Goal: Task Accomplishment & Management: Manage account settings

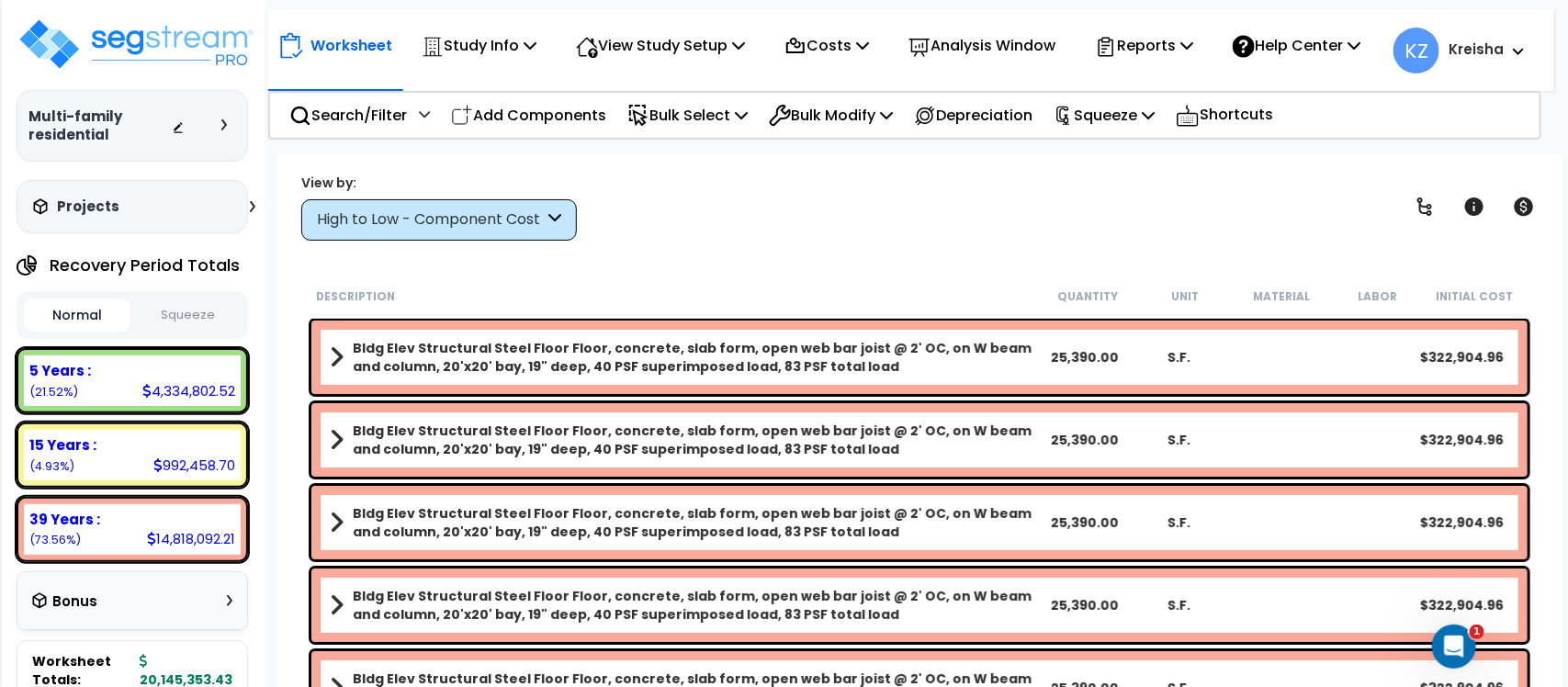
click at [1181, 202] on div "View by: High to Low - Component Cost High to Low - Component Cost" at bounding box center [919, 207] width 1250 height 68
click at [659, 179] on div "View by: High to Low - Component Cost High to Low - Component Cost" at bounding box center [919, 207] width 1250 height 68
click at [637, 213] on div "View by: High to Low - Component Cost High to Low - Component Cost" at bounding box center [919, 207] width 1250 height 68
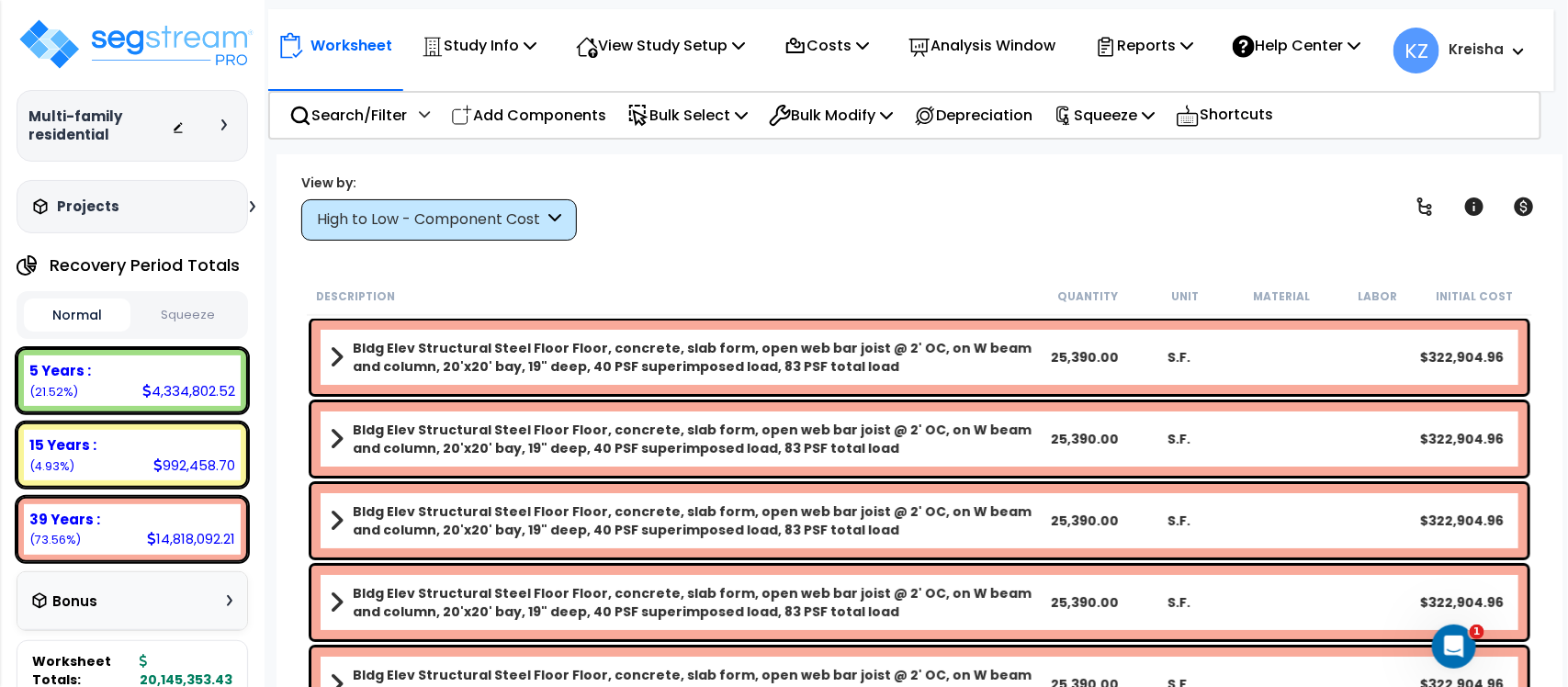
click at [799, 237] on div "View by: High to Low - Component Cost High to Low - Component Cost" at bounding box center [919, 207] width 1250 height 68
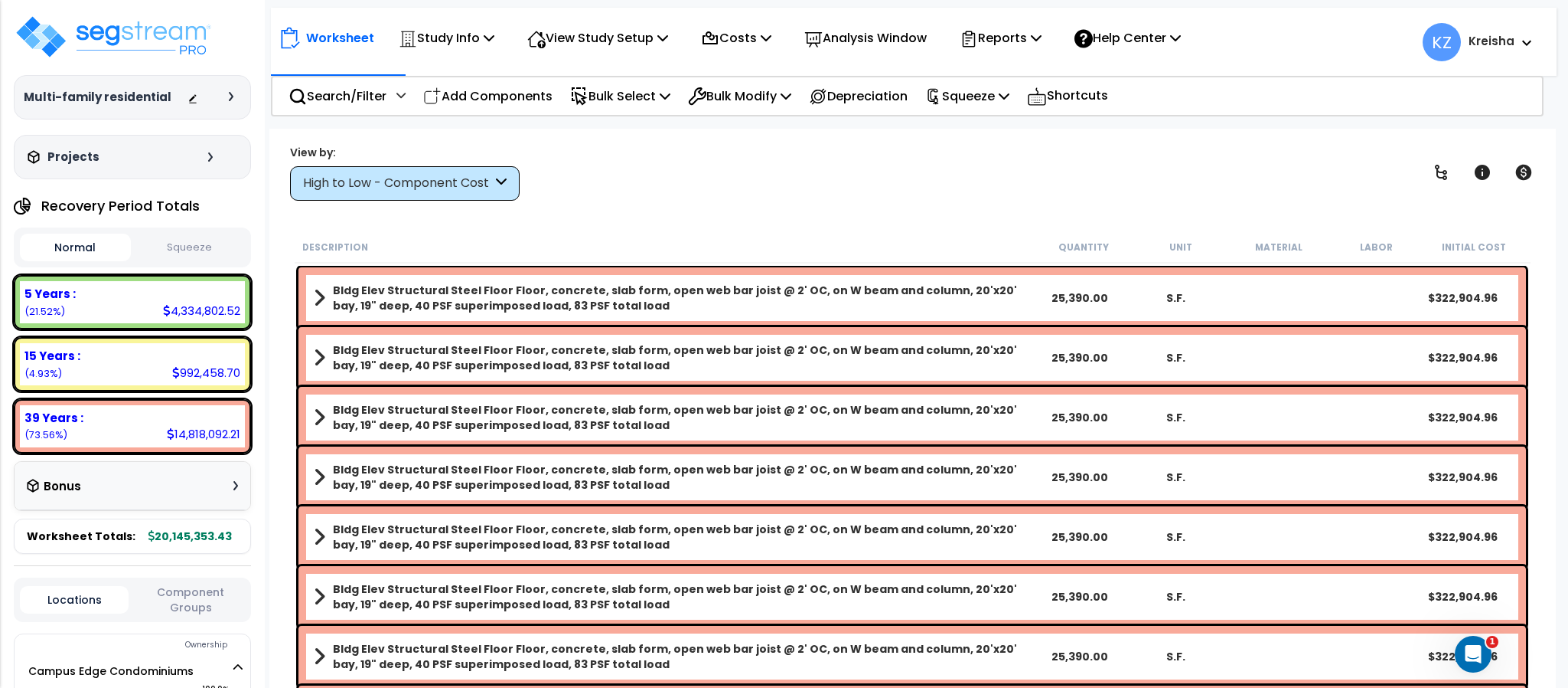
click at [623, 162] on div "View by: High to Low - Component Cost High to Low - Component Cost" at bounding box center [912, 172] width 1255 height 57
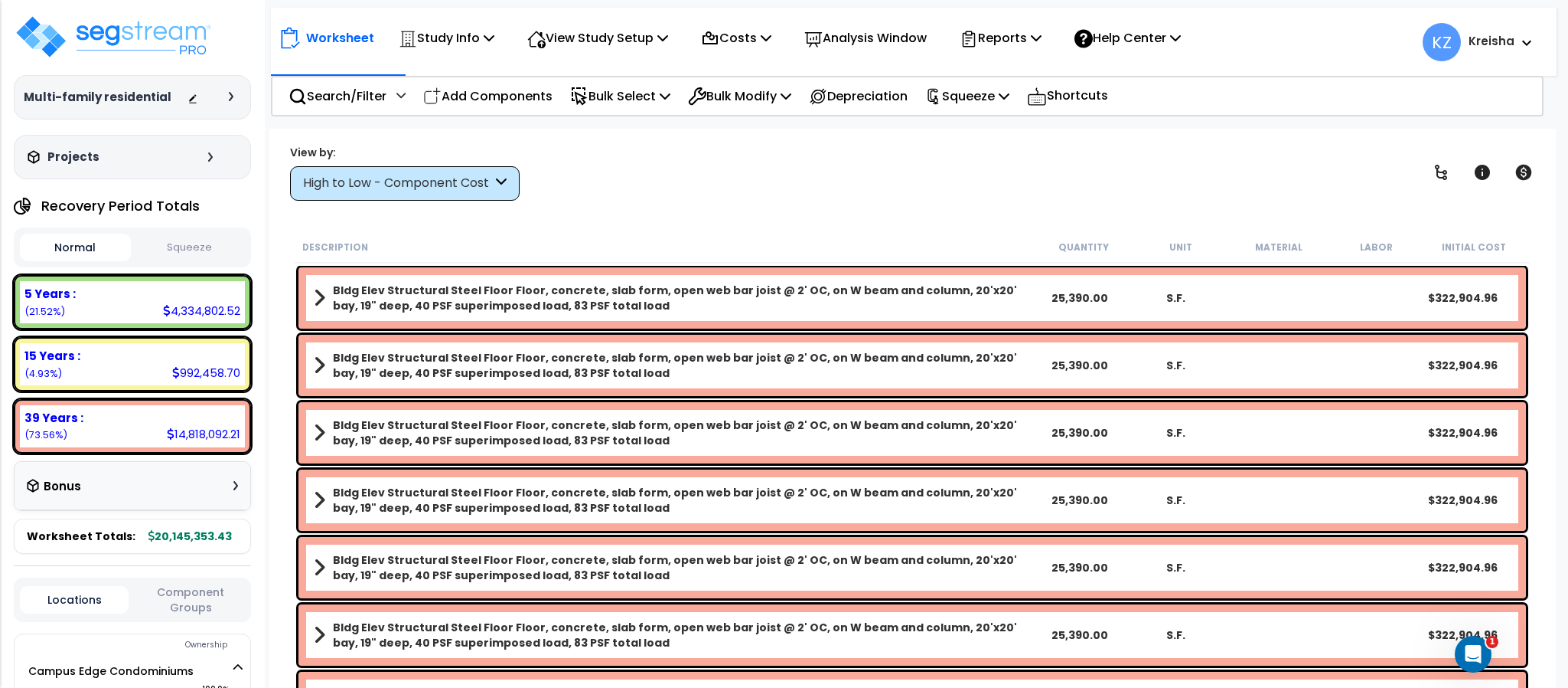
click at [623, 162] on div "View by: High to Low - Component Cost High to Low - Component Cost" at bounding box center [912, 172] width 1255 height 57
click at [642, 193] on div "View by: High to Low - Component Cost High to Low - Component Cost" at bounding box center [912, 172] width 1255 height 57
click at [625, 46] on p "View Study Setup" at bounding box center [598, 38] width 141 height 21
click at [641, 121] on div "Study Name DB Costs Setup Indirect Costs Direct Costs Costs Setup Rapid Takeoff…" at bounding box center [784, 98] width 1568 height 62
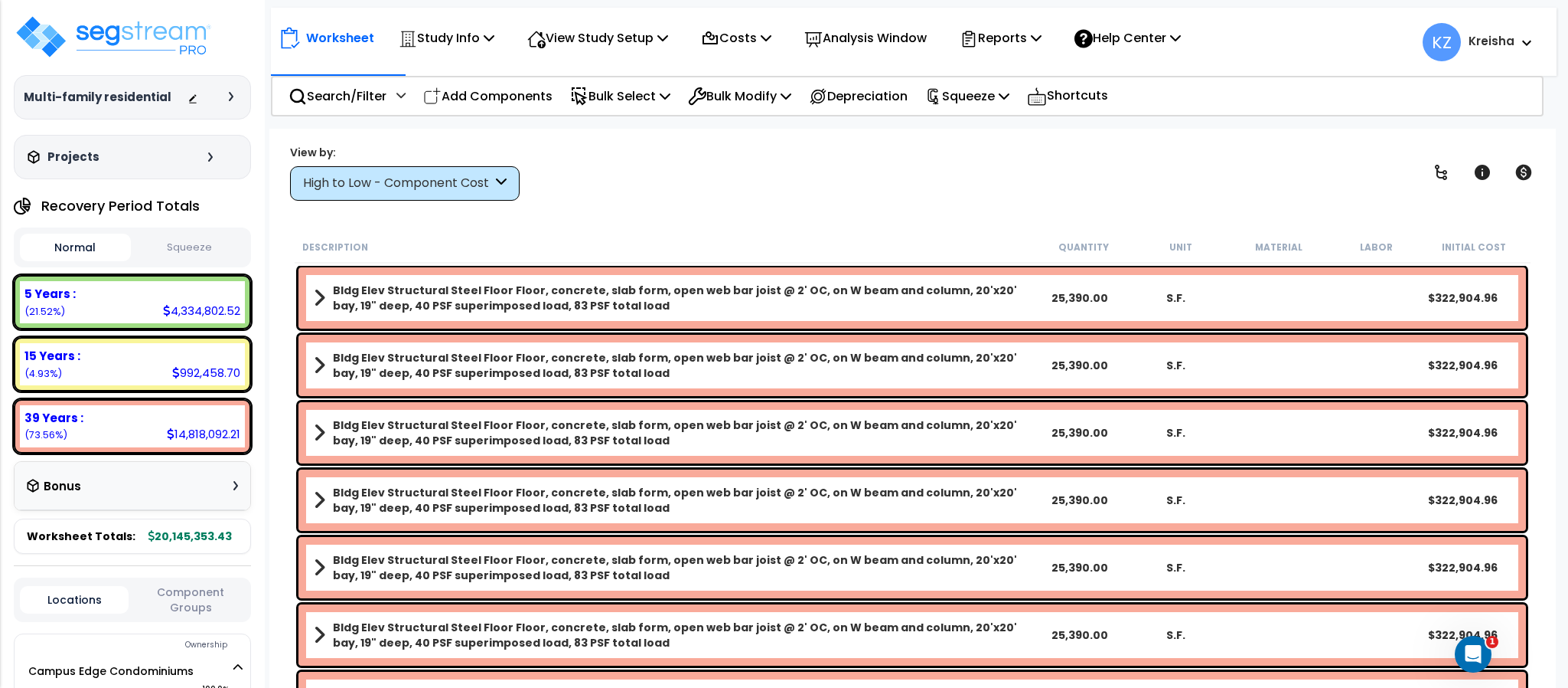
click at [648, 173] on div "View by: High to Low - Component Cost High to Low - Component Cost" at bounding box center [912, 172] width 1255 height 57
click at [646, 36] on p "View Study Setup" at bounding box center [598, 38] width 141 height 21
click at [570, 69] on link "Building Setup" at bounding box center [595, 73] width 151 height 31
click at [434, 21] on div "Study Info" at bounding box center [447, 38] width 95 height 36
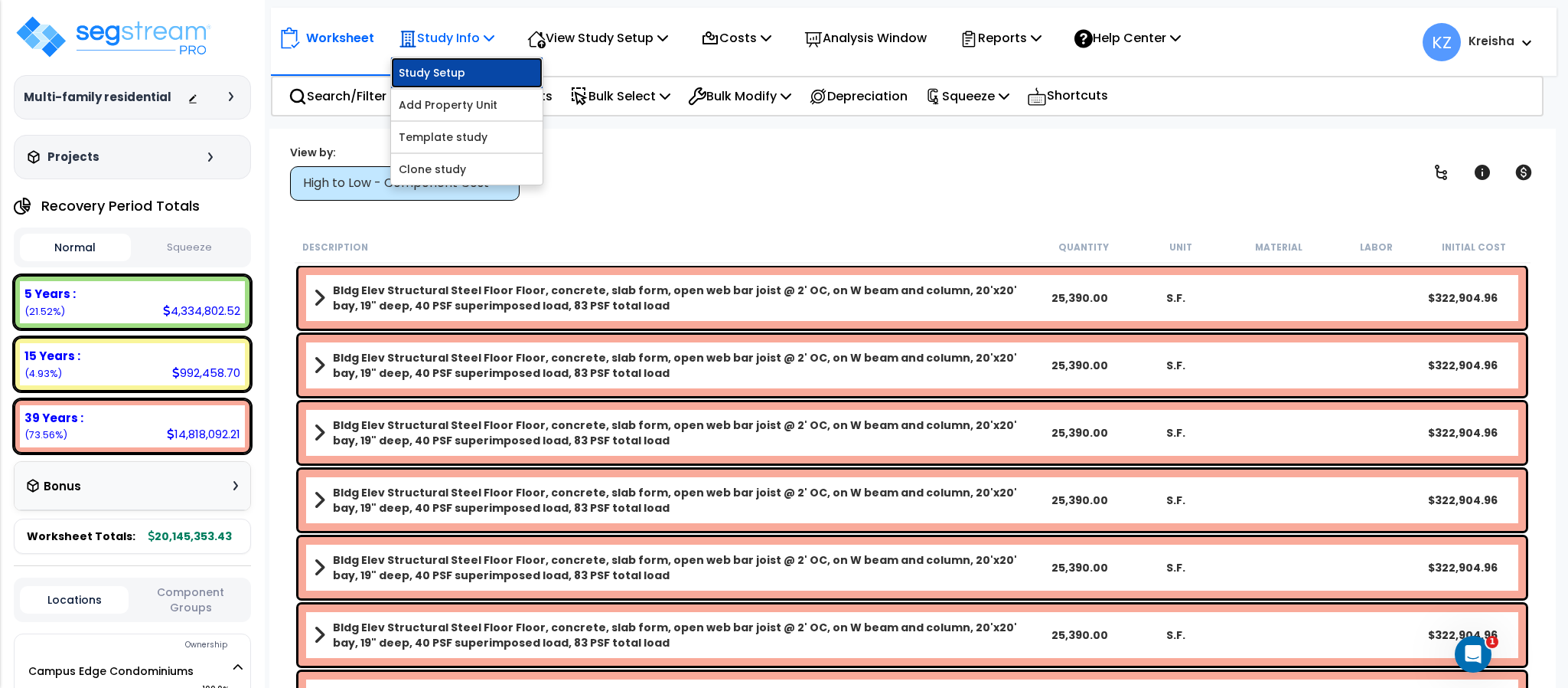
click at [437, 65] on link "Study Setup" at bounding box center [466, 73] width 151 height 31
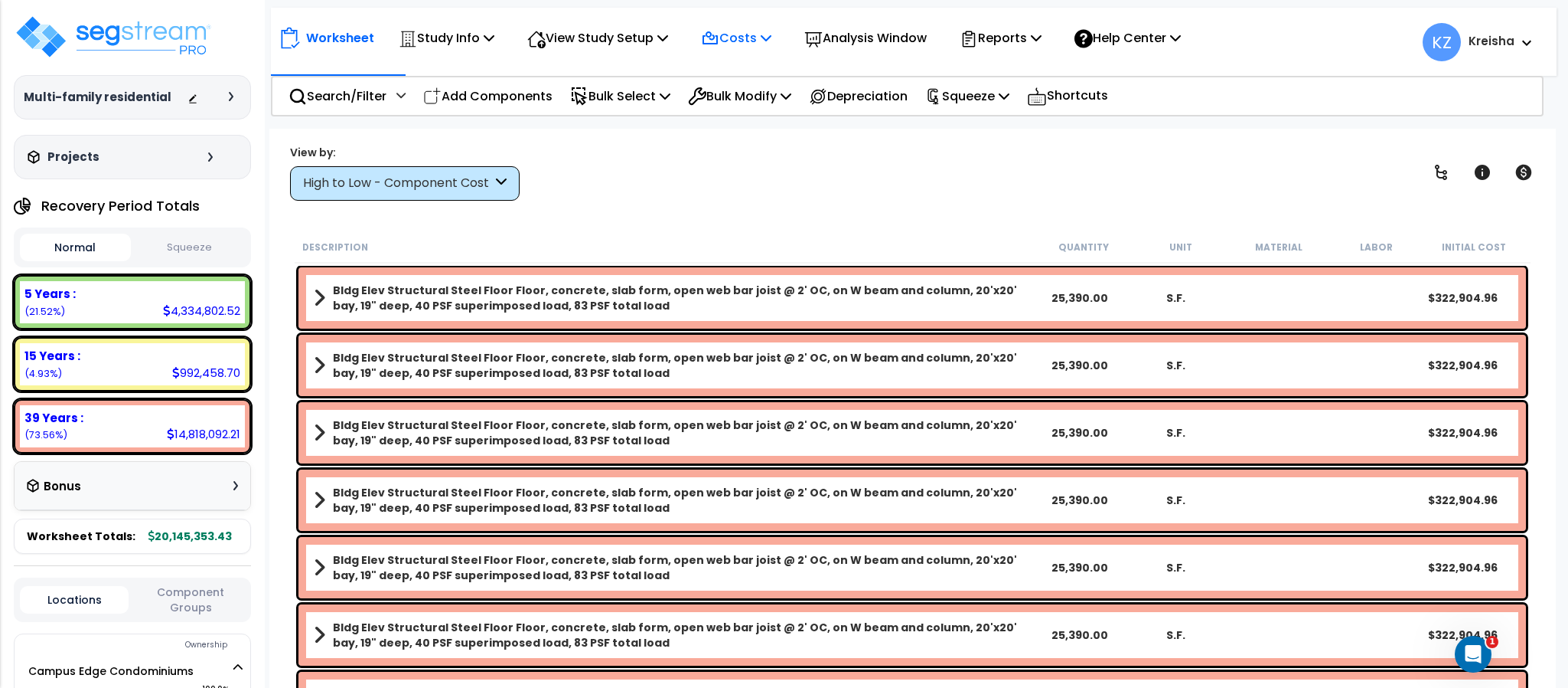
click at [735, 45] on p "Costs" at bounding box center [736, 38] width 70 height 21
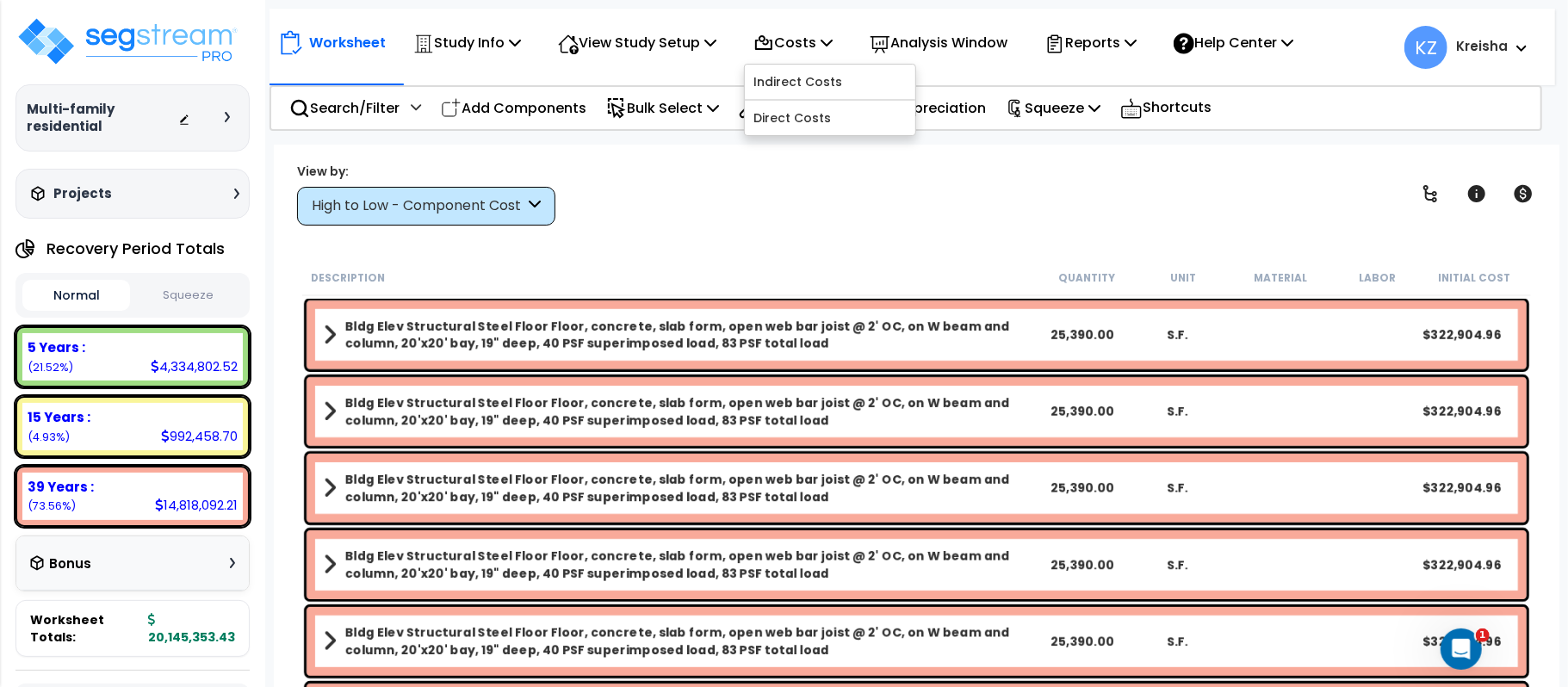
click at [710, 191] on div "View by: High to Low - Component Cost High to Low - Component Cost" at bounding box center [916, 194] width 1251 height 64
click at [820, 43] on p "Costs" at bounding box center [793, 43] width 79 height 24
click at [928, 40] on p "Analysis Window" at bounding box center [937, 43] width 137 height 24
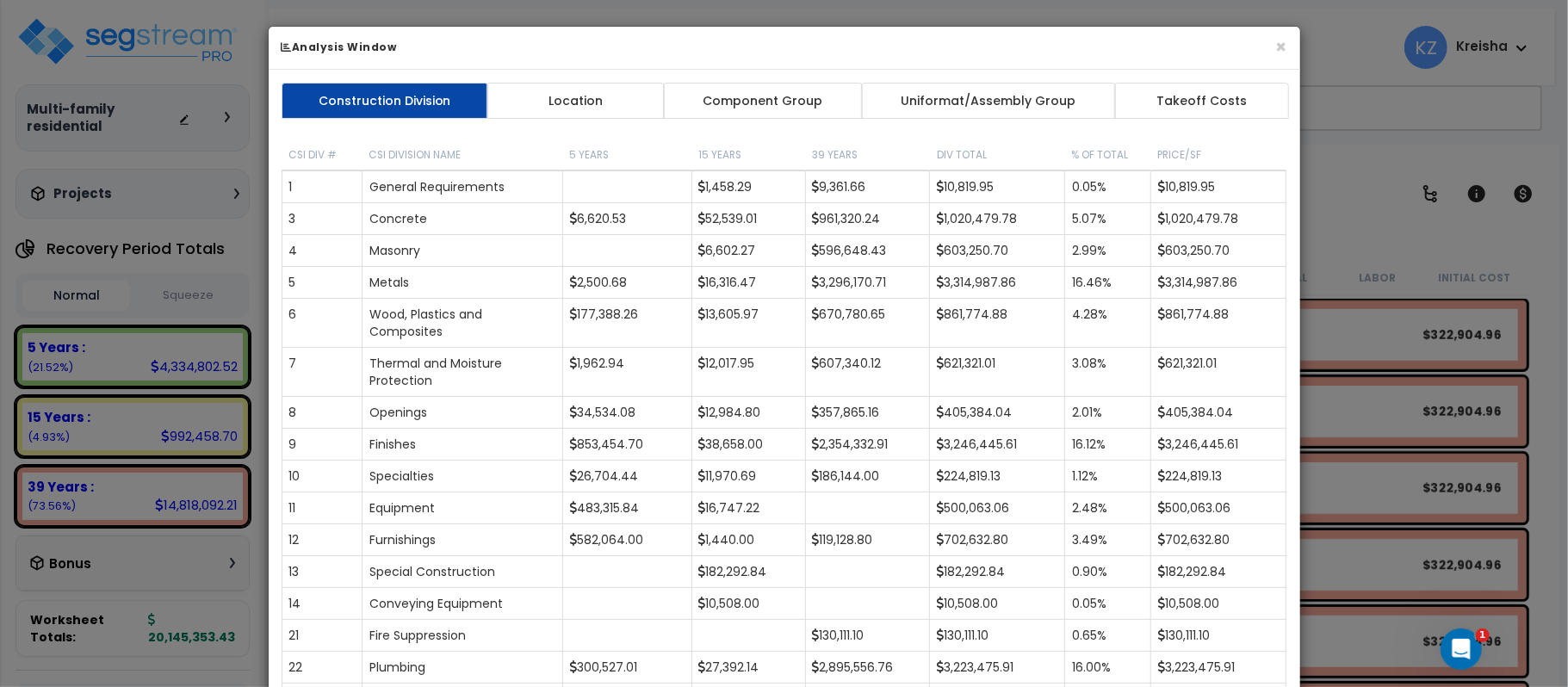
click at [1104, 49] on h6 "Analysis Window" at bounding box center [784, 47] width 1006 height 15
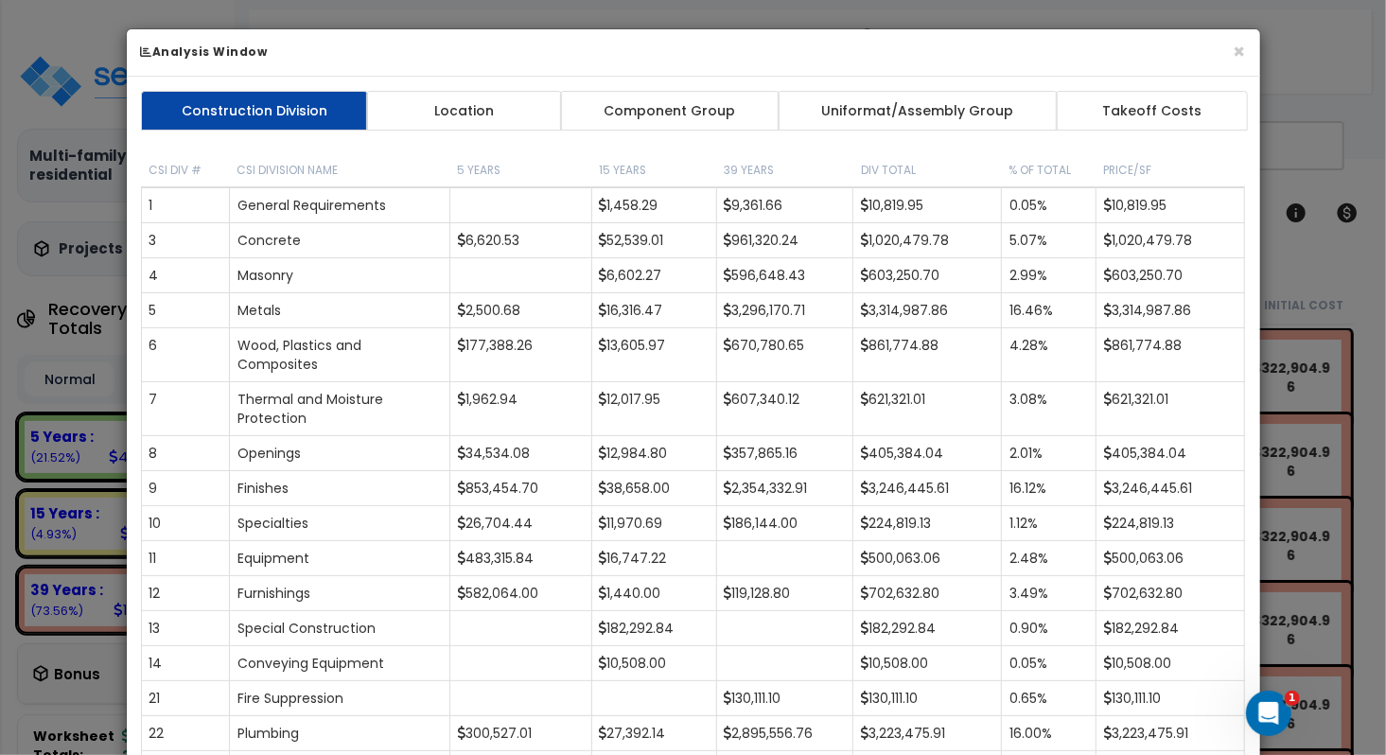
click at [1386, 15] on div "× Analysis Window Construction Division Location Component Group Uniformat/Asse…" at bounding box center [693, 377] width 1386 height 755
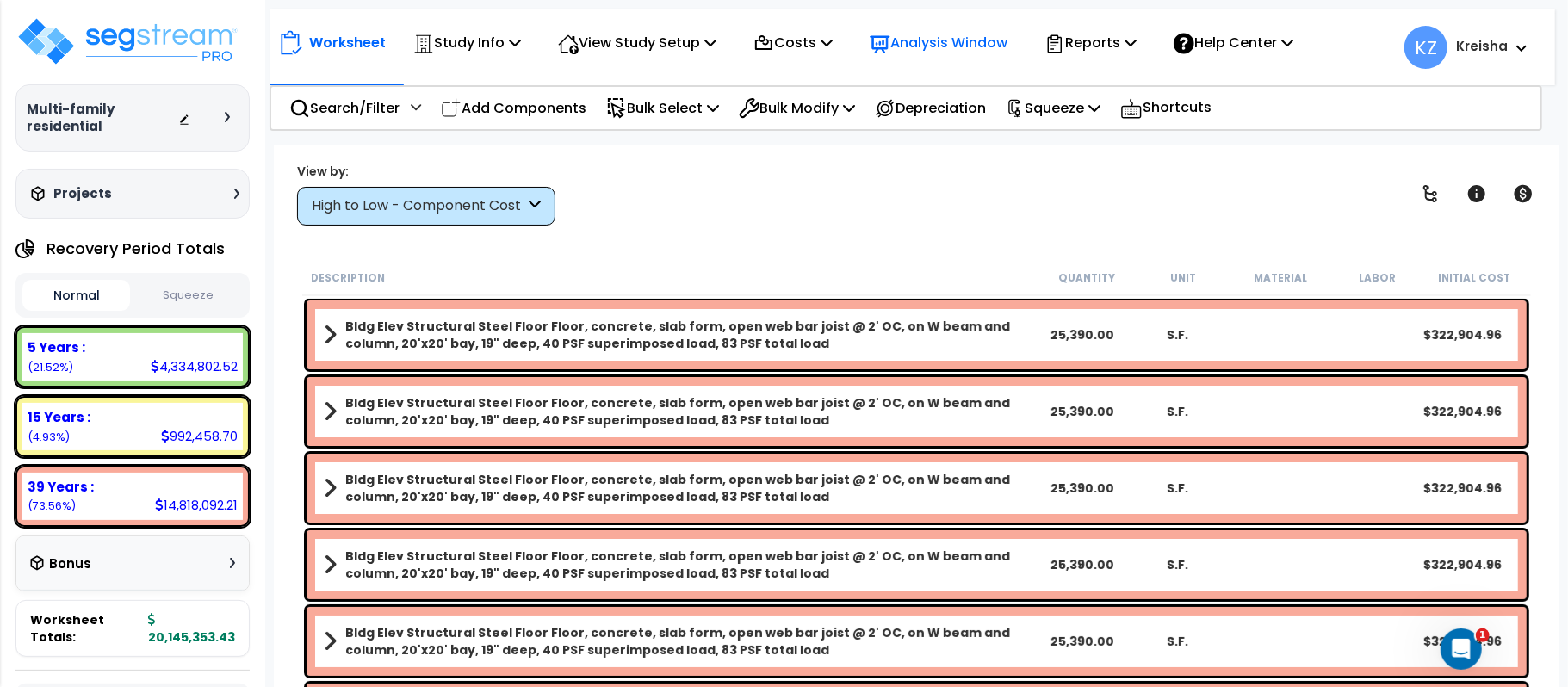
click at [944, 33] on p "Analysis Window" at bounding box center [937, 43] width 137 height 24
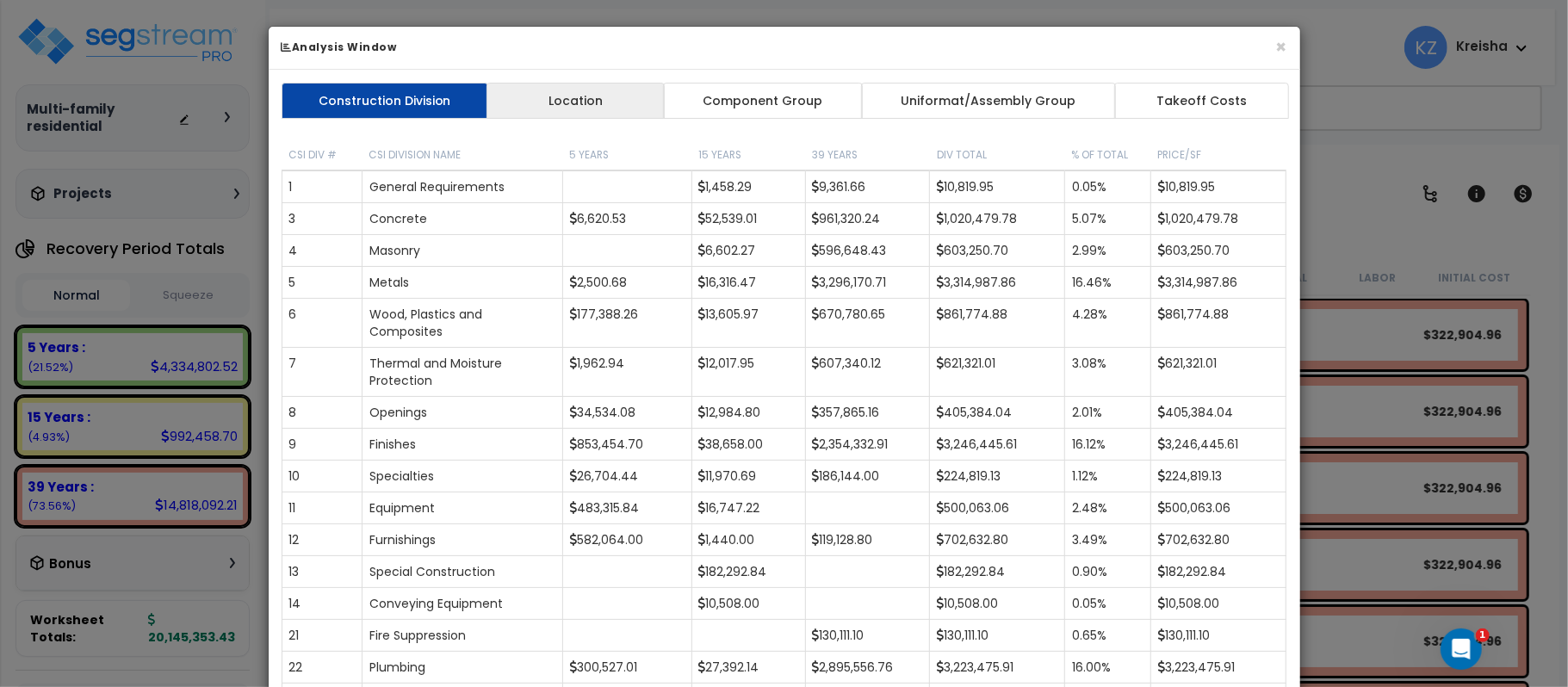
click at [566, 101] on link "Location" at bounding box center [575, 101] width 178 height 36
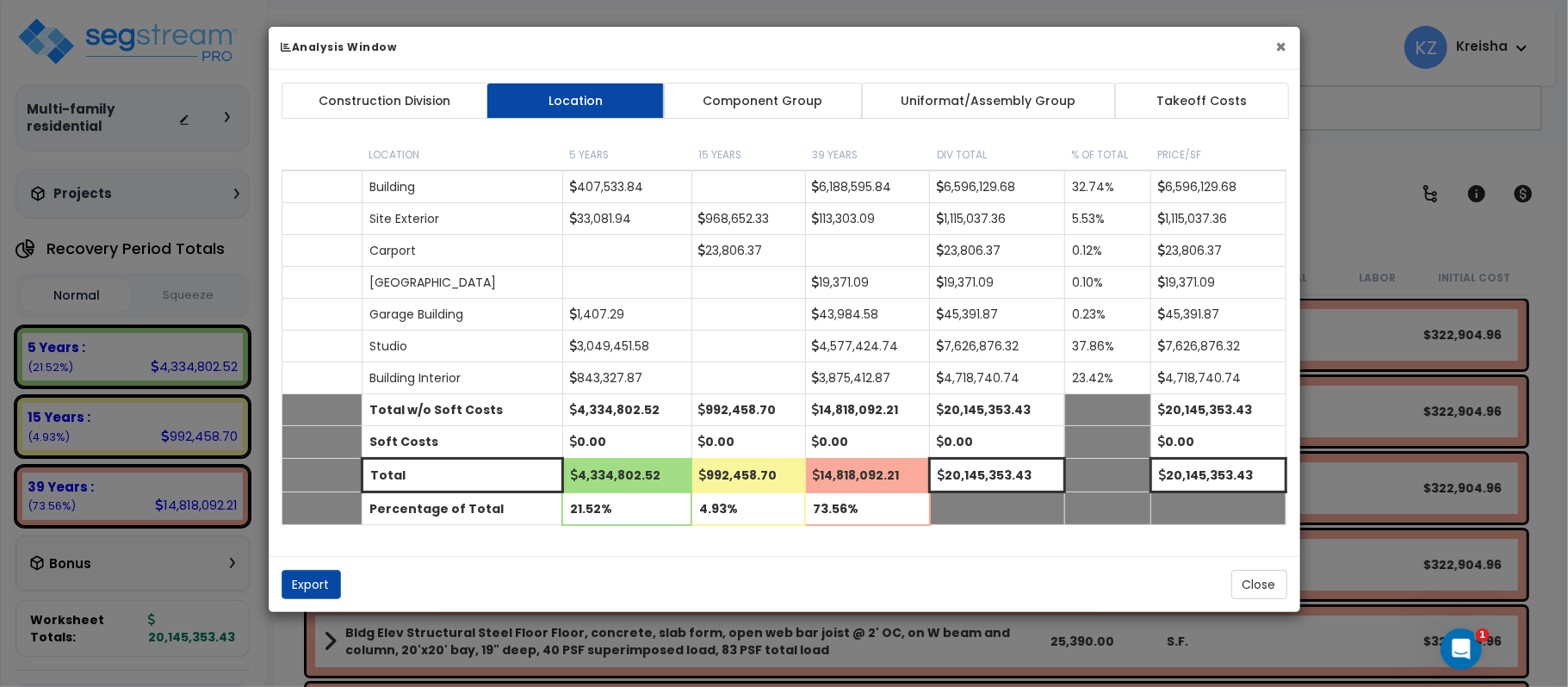
click at [1278, 45] on button "×" at bounding box center [1281, 47] width 11 height 18
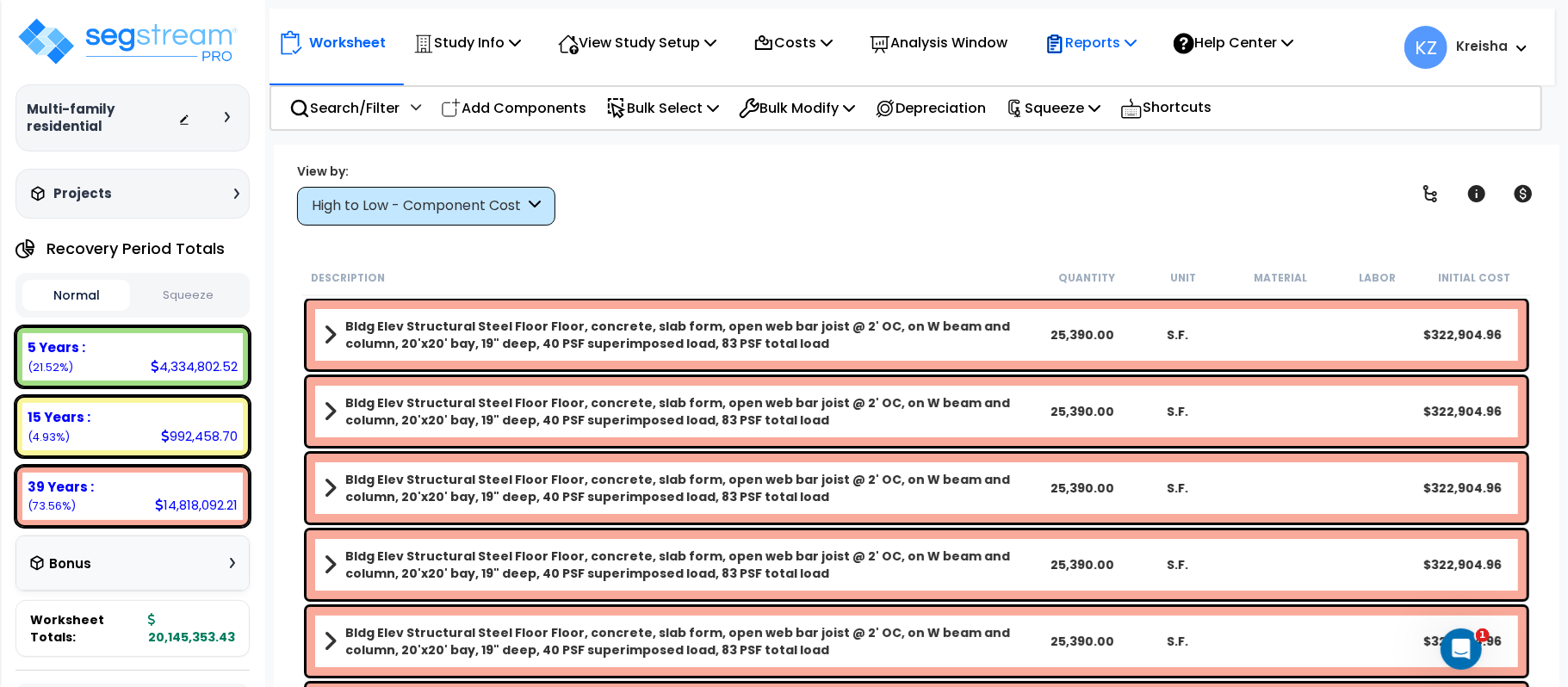
click at [1098, 39] on p "Reports" at bounding box center [1090, 43] width 92 height 24
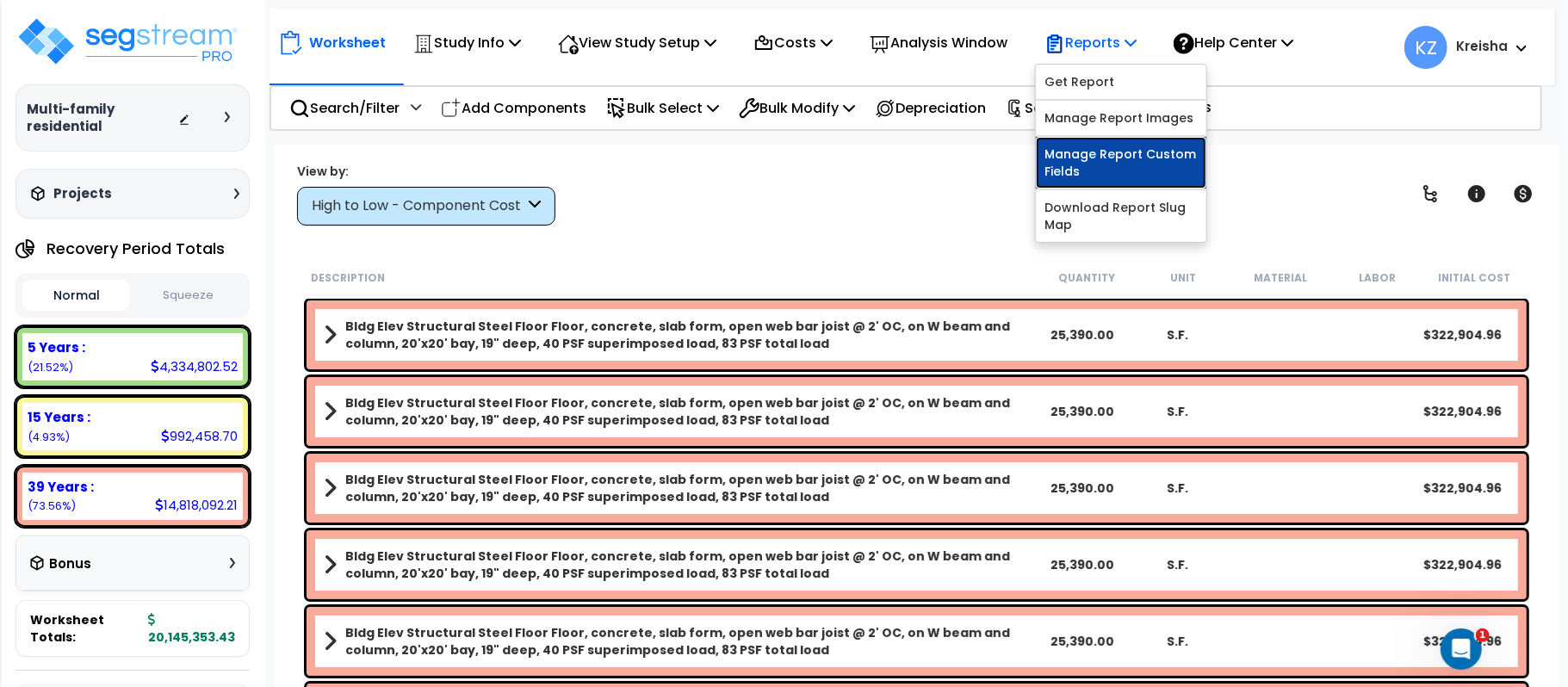
click at [1124, 155] on link "Manage Report Custom Fields" at bounding box center [1120, 162] width 170 height 52
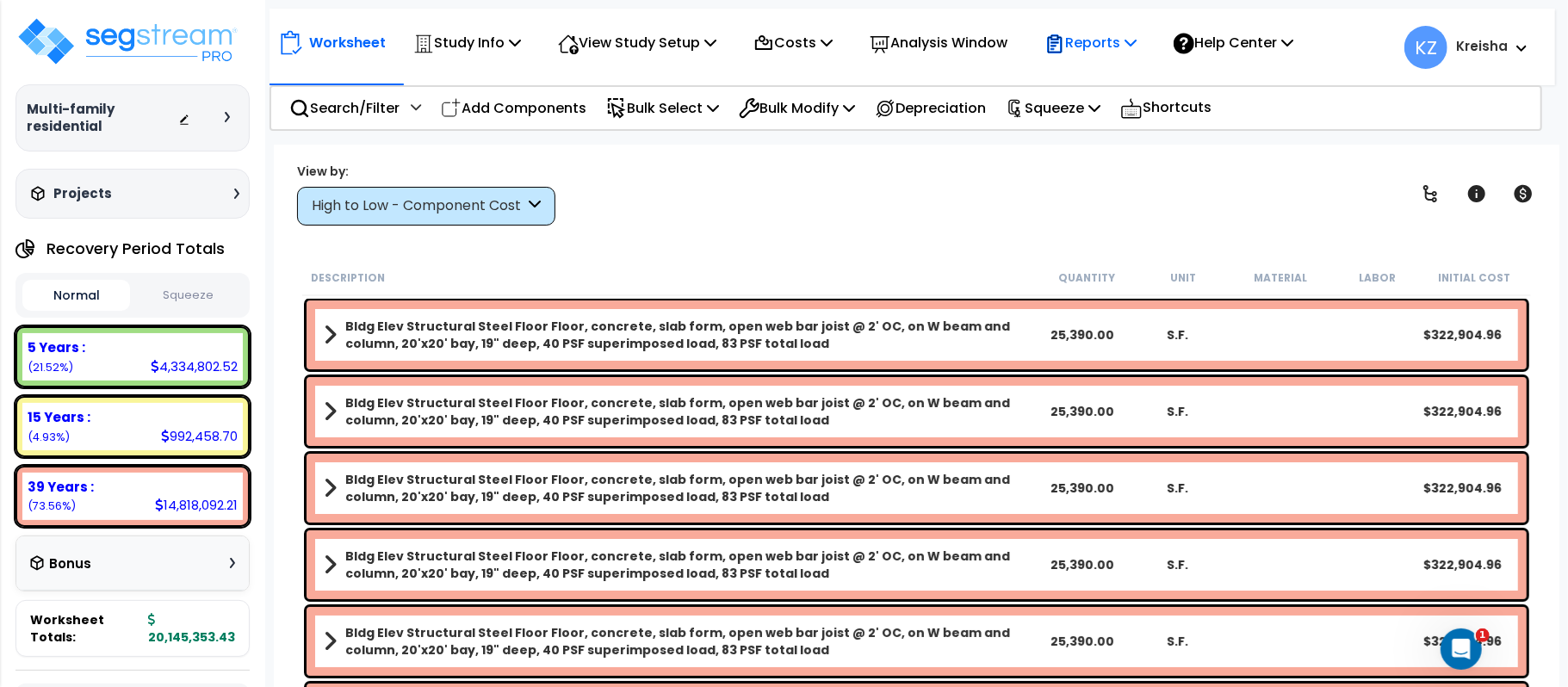
click at [1128, 42] on p "Reports" at bounding box center [1090, 43] width 92 height 24
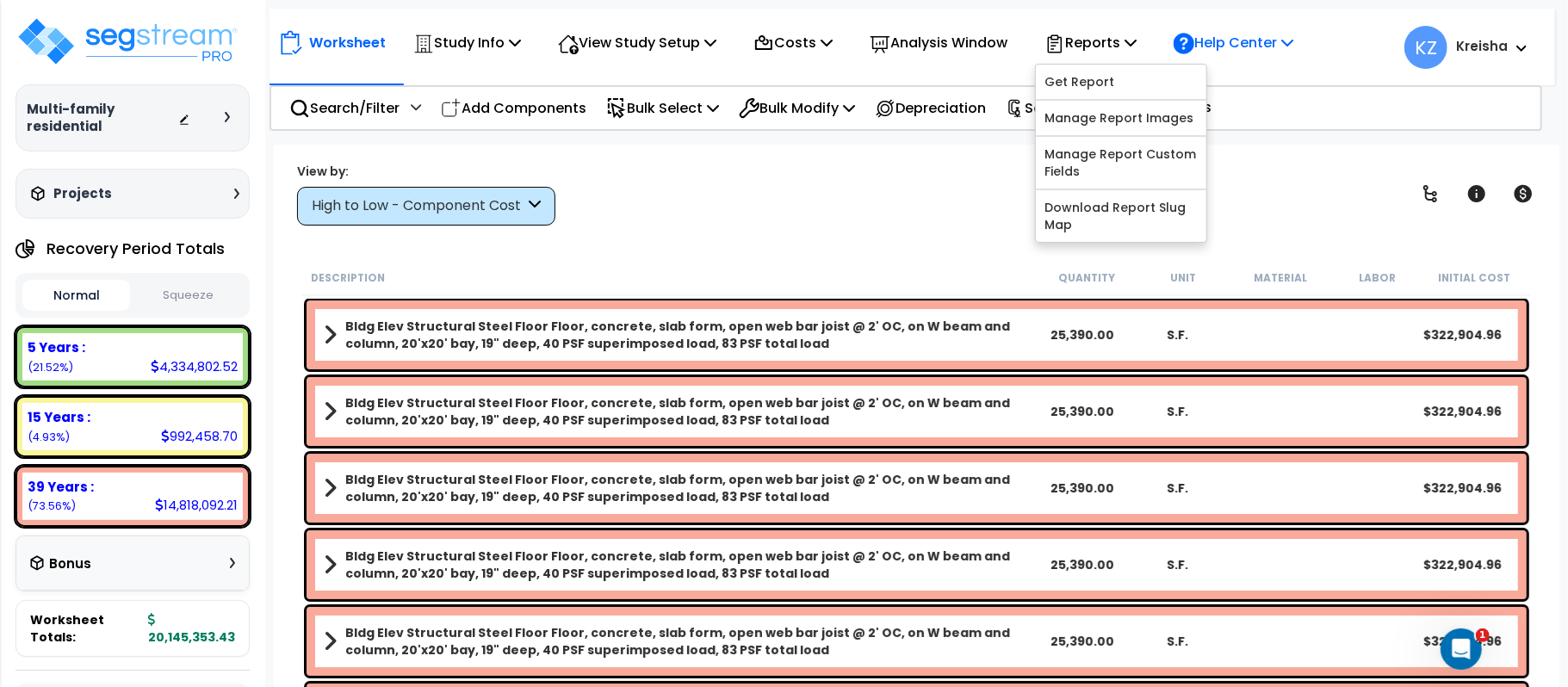
click at [1244, 41] on p "Help Center" at bounding box center [1232, 43] width 119 height 24
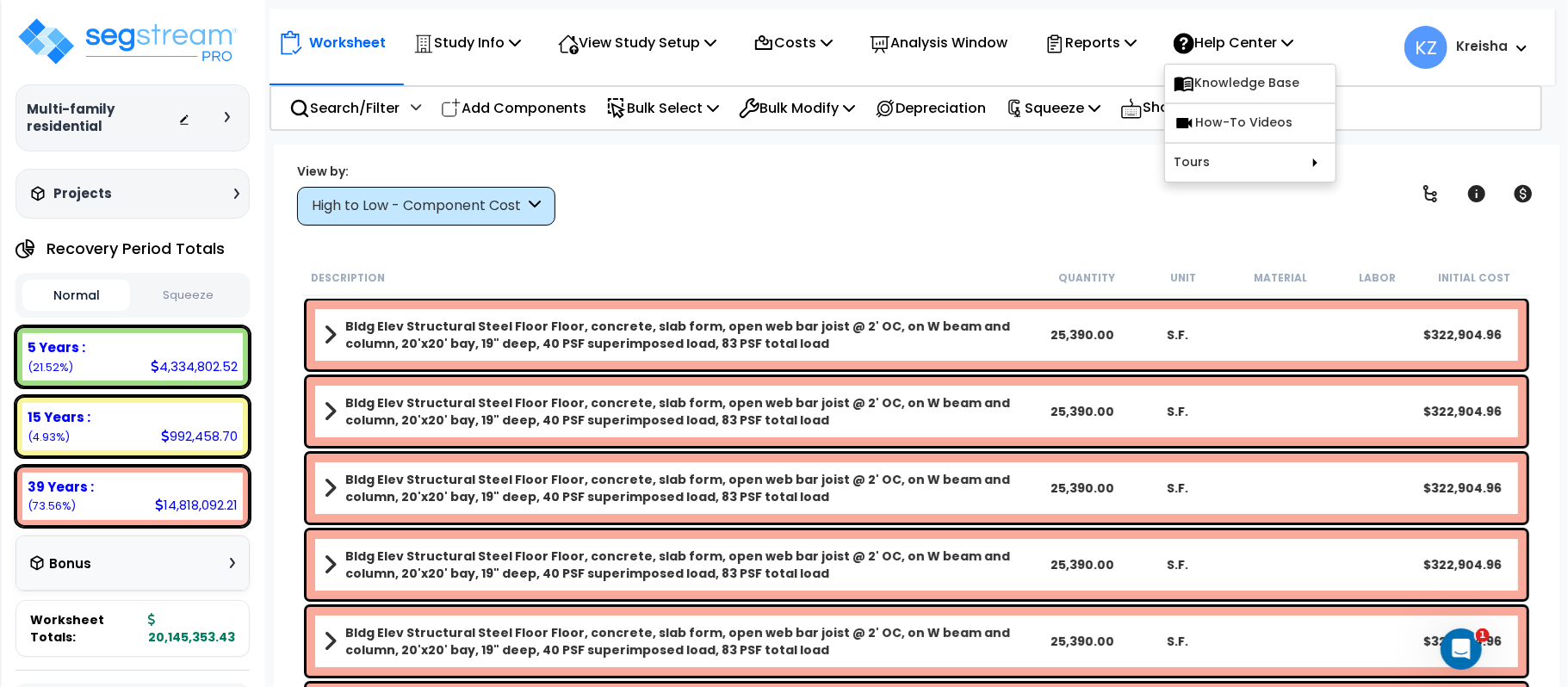
click at [762, 163] on div "View by: High to Low - Component Cost High to Low - Component Cost" at bounding box center [916, 194] width 1251 height 64
click at [1469, 43] on b "Kreisha" at bounding box center [1482, 46] width 52 height 18
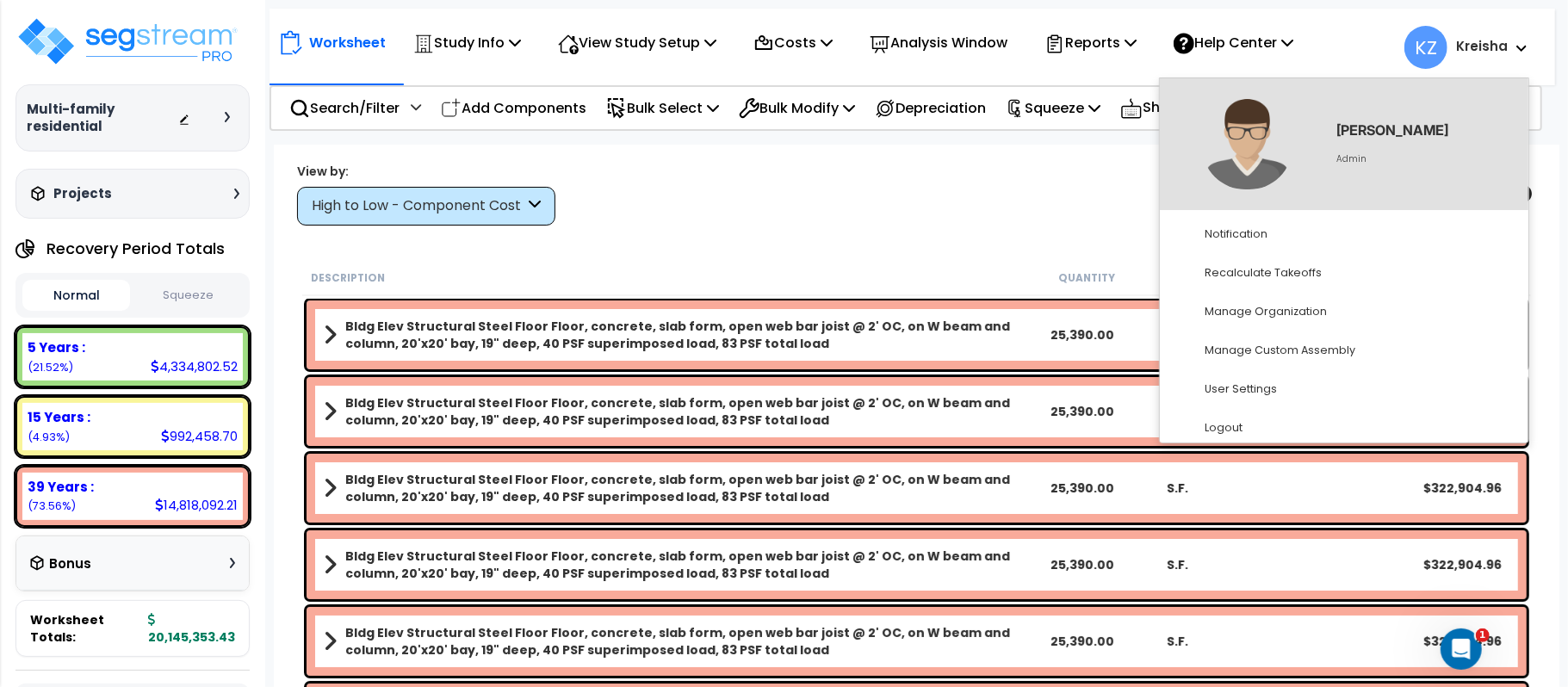
click at [1469, 49] on icon at bounding box center [1521, 48] width 10 height 7
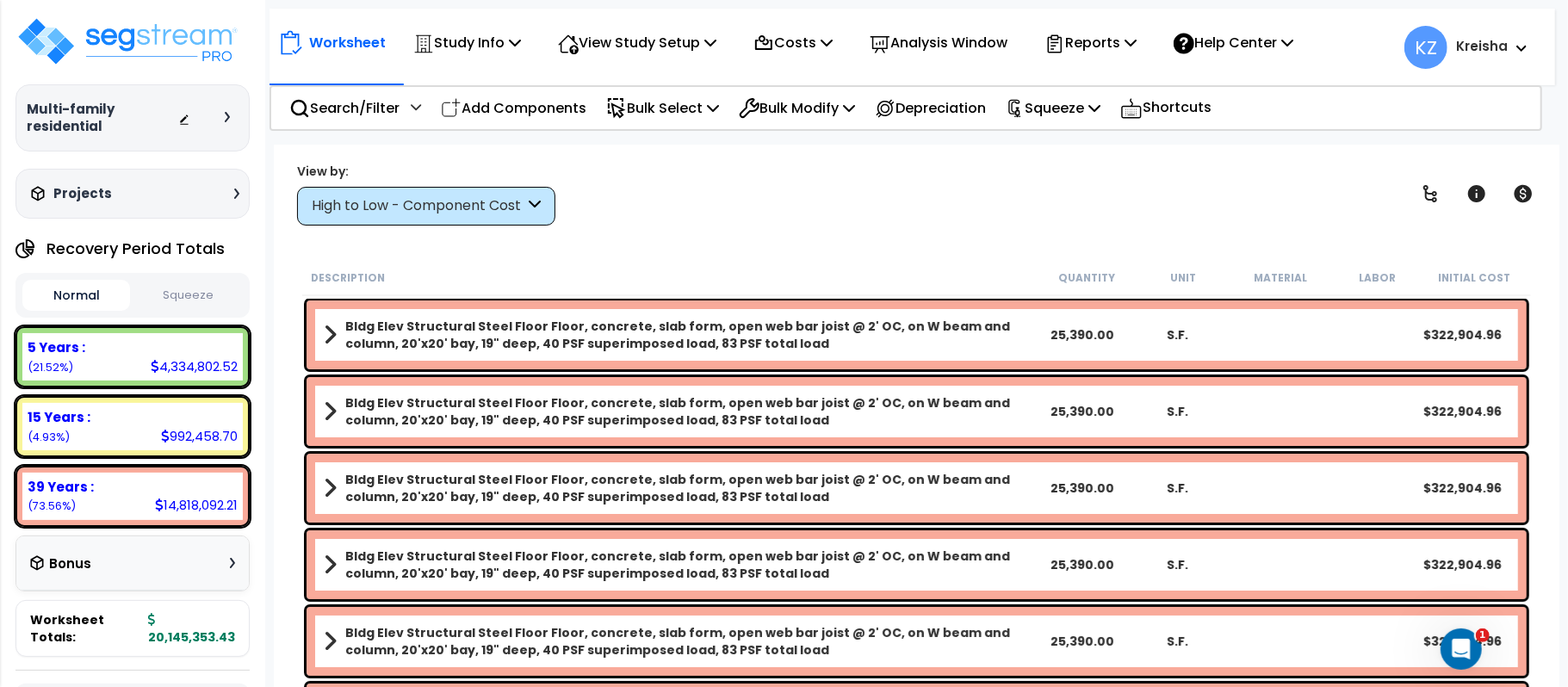
click at [1286, 183] on div "View by: High to Low - Component Cost High to Low - Component Cost" at bounding box center [916, 194] width 1251 height 64
click at [1469, 37] on b "Kreisha" at bounding box center [1482, 46] width 52 height 18
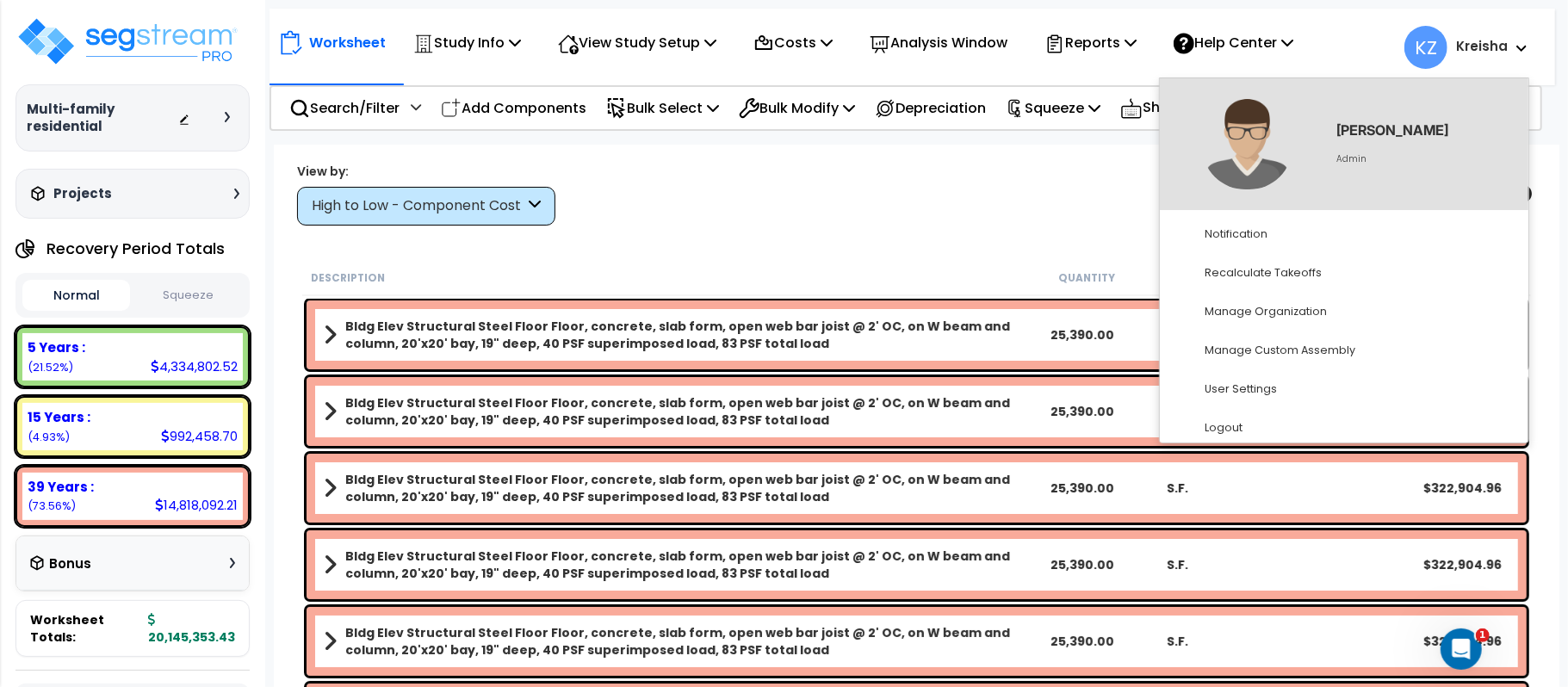
drag, startPoint x: 1067, startPoint y: 263, endPoint x: 1067, endPoint y: 253, distance: 10.0
click at [1067, 263] on div "Description Quantity Unit Material Labor Initial Cost" at bounding box center [916, 278] width 1229 height 36
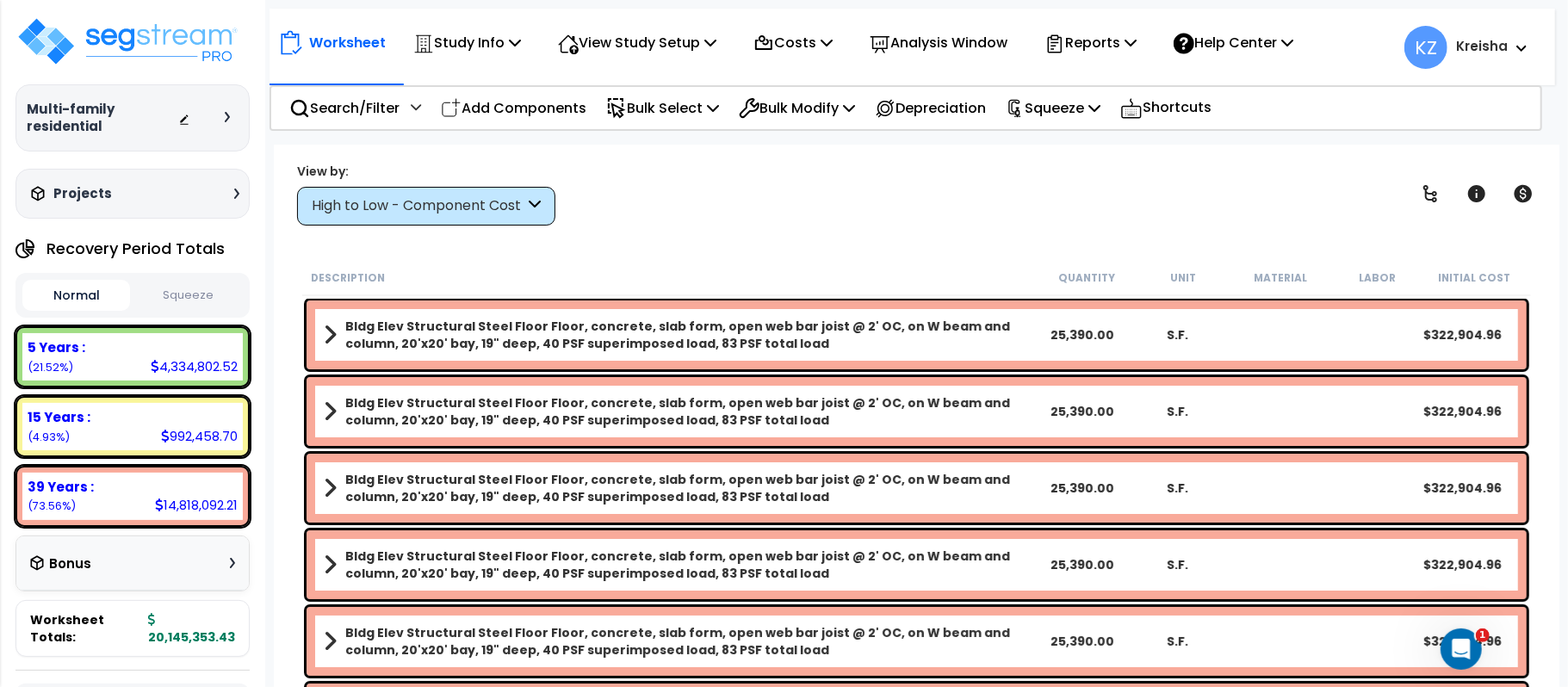
click at [716, 191] on div "View by: High to Low - Component Cost High to Low - Component Cost" at bounding box center [916, 194] width 1251 height 64
click at [1217, 203] on div "View by: High to Low - Component Cost High to Low - Component Cost" at bounding box center [916, 194] width 1251 height 64
click at [695, 243] on div "Worksheet Study Info Study Setup Add Property Unit Template study Clone study KZ" at bounding box center [916, 488] width 1285 height 687
click at [1209, 222] on div "View by: High to Low - Component Cost High to Low - Component Cost" at bounding box center [916, 194] width 1251 height 64
click at [731, 231] on div "Worksheet Study Info Study Setup Add Property Unit Template study Clone study KZ" at bounding box center [916, 488] width 1285 height 687
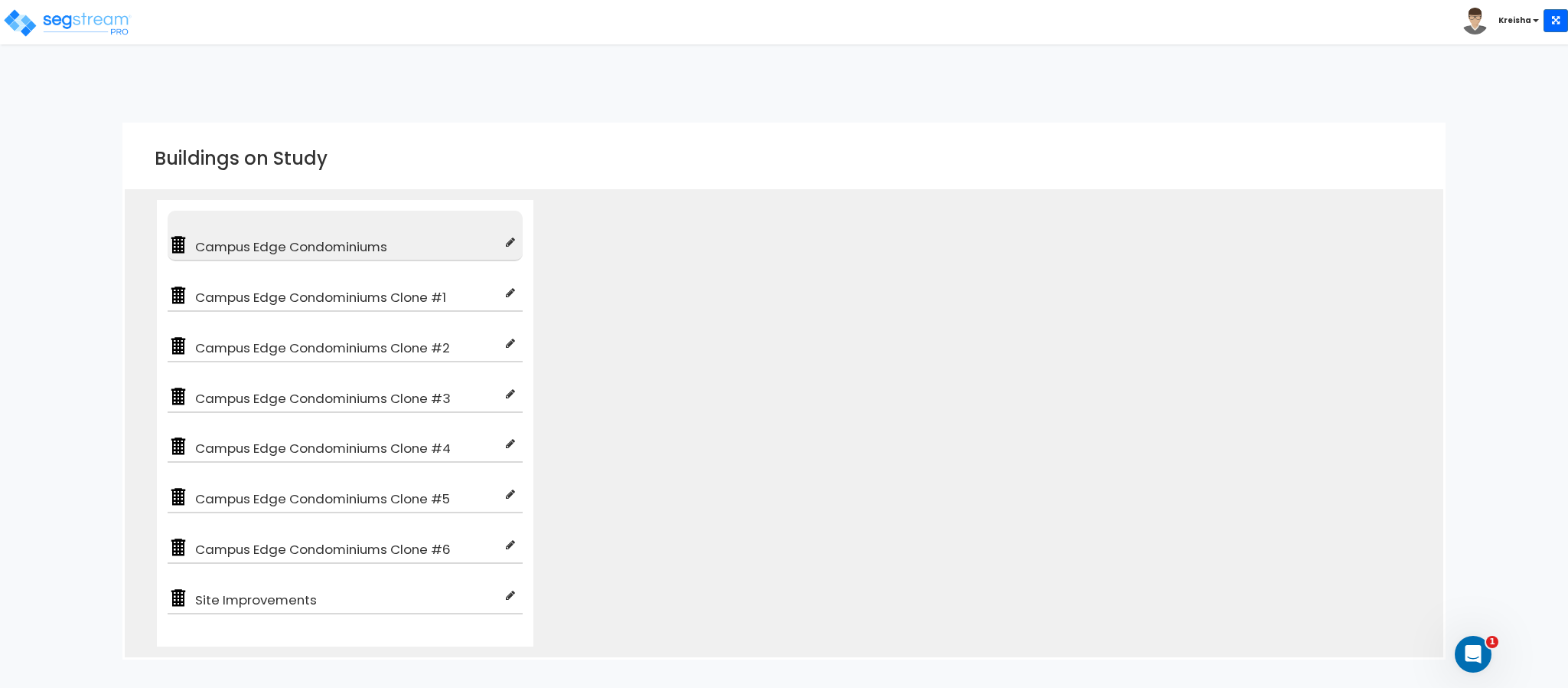
click at [511, 246] on icon at bounding box center [510, 241] width 9 height 11
type input "Campus Edge Condominiums"
type input "Multi-Family Residential"
checkbox input "true"
type input "100"
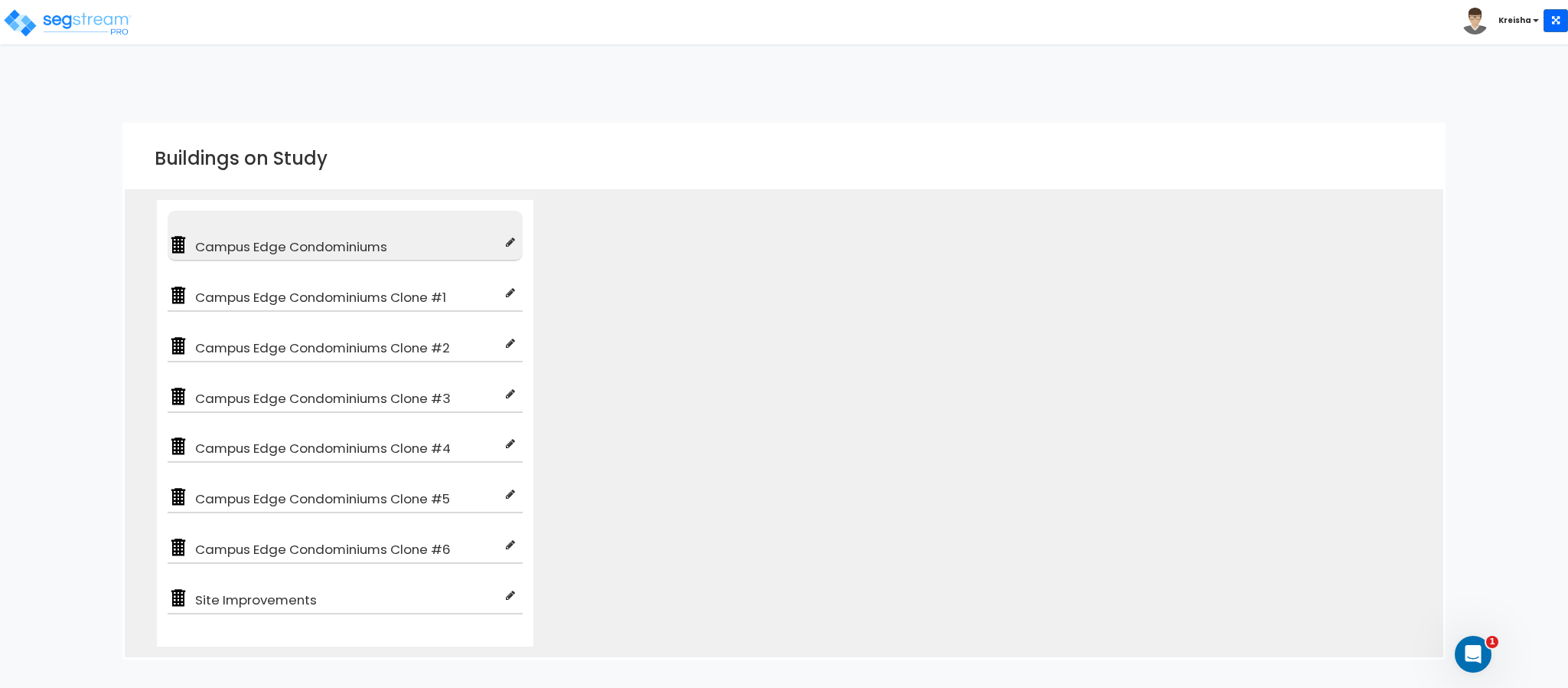
type input "100"
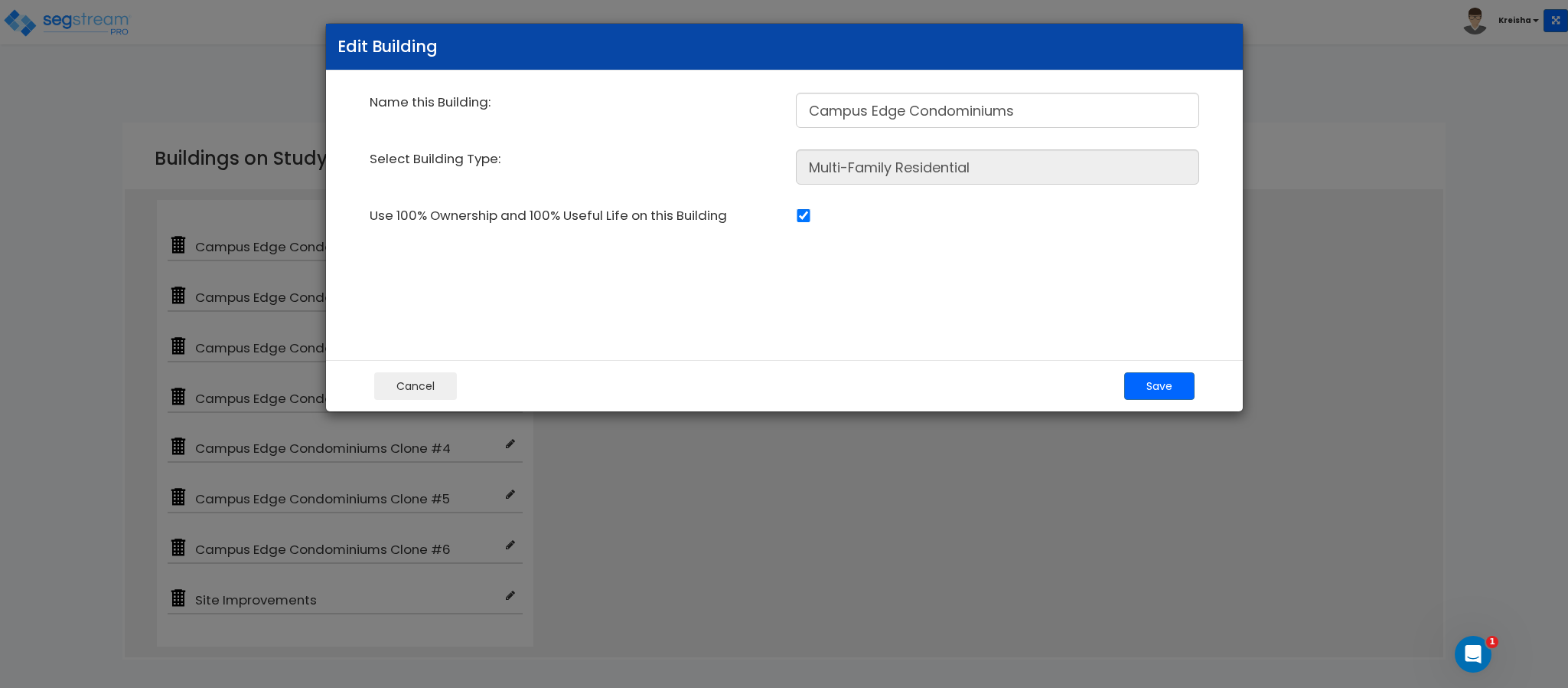
drag, startPoint x: 396, startPoint y: 106, endPoint x: 474, endPoint y: 108, distance: 78.0
click at [474, 108] on div "Name this Building:" at bounding box center [571, 101] width 426 height 19
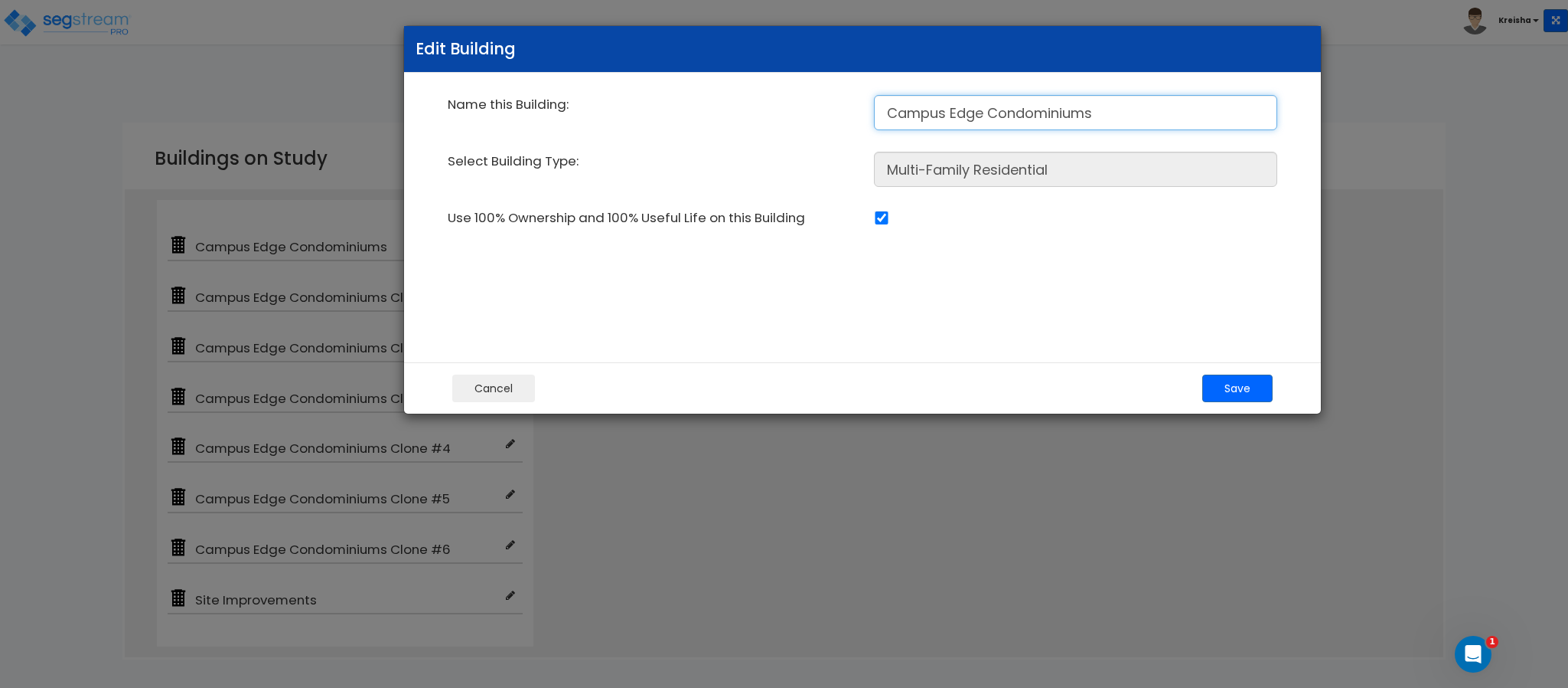
click at [1096, 111] on input "Campus Edge Condominiums" at bounding box center [1075, 113] width 404 height 36
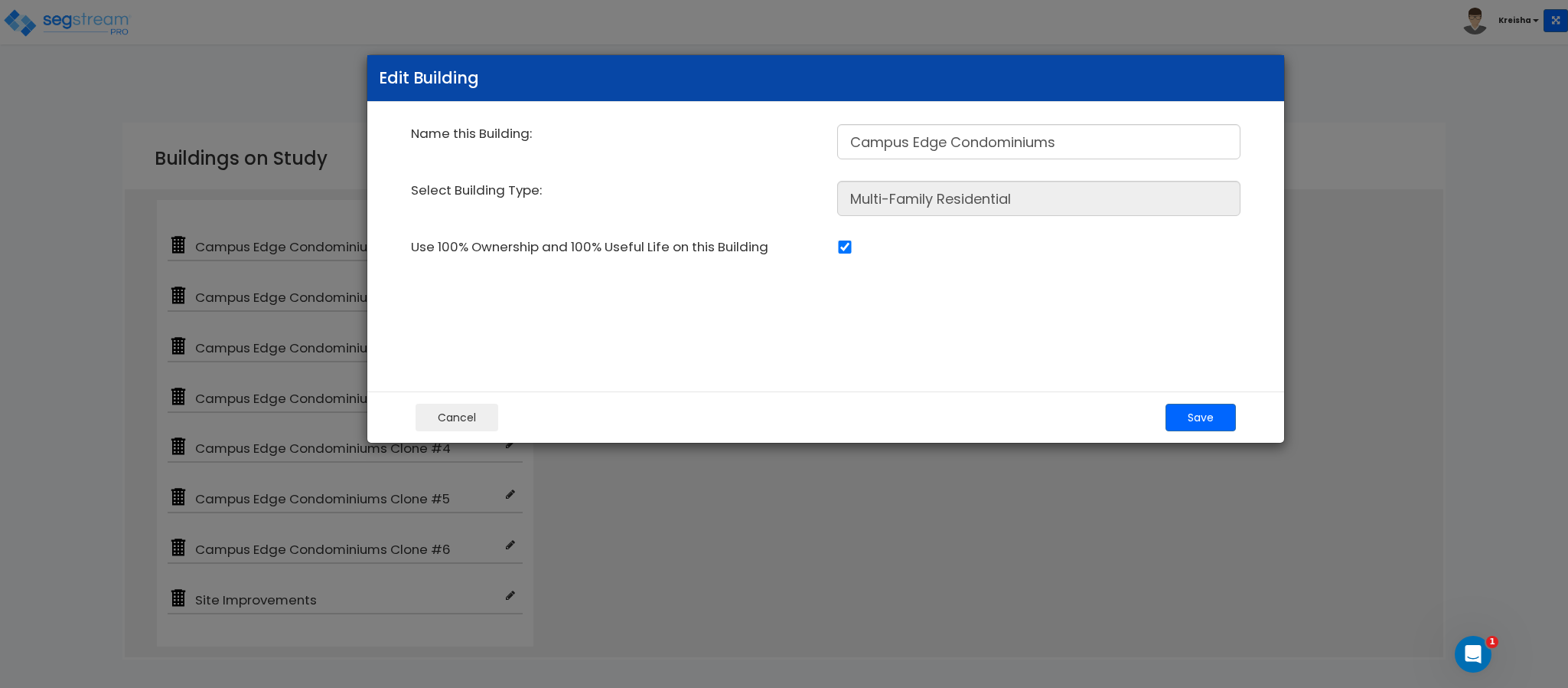
drag, startPoint x: 668, startPoint y: 56, endPoint x: 630, endPoint y: 86, distance: 48.4
click at [630, 86] on h5 "Edit Building" at bounding box center [825, 78] width 894 height 23
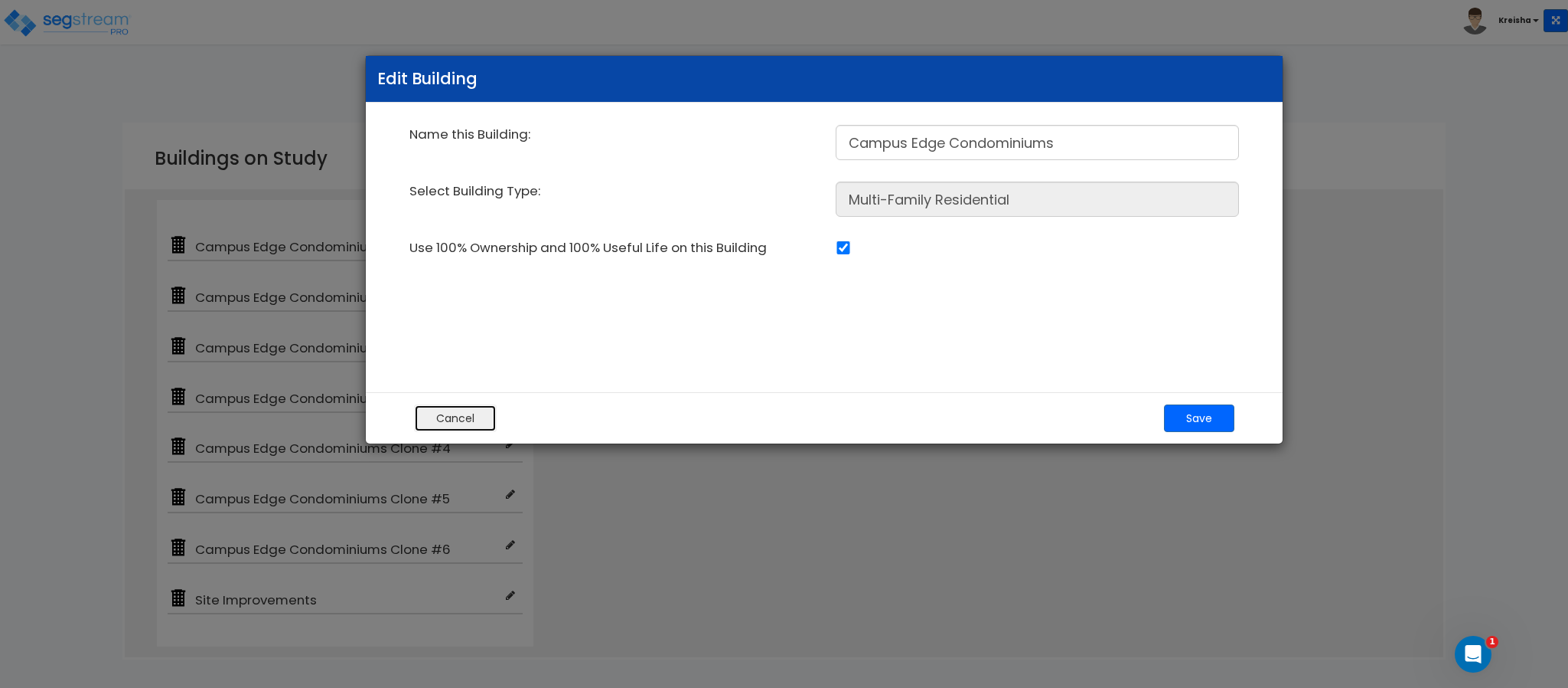
click at [458, 418] on button "Cancel" at bounding box center [456, 418] width 83 height 28
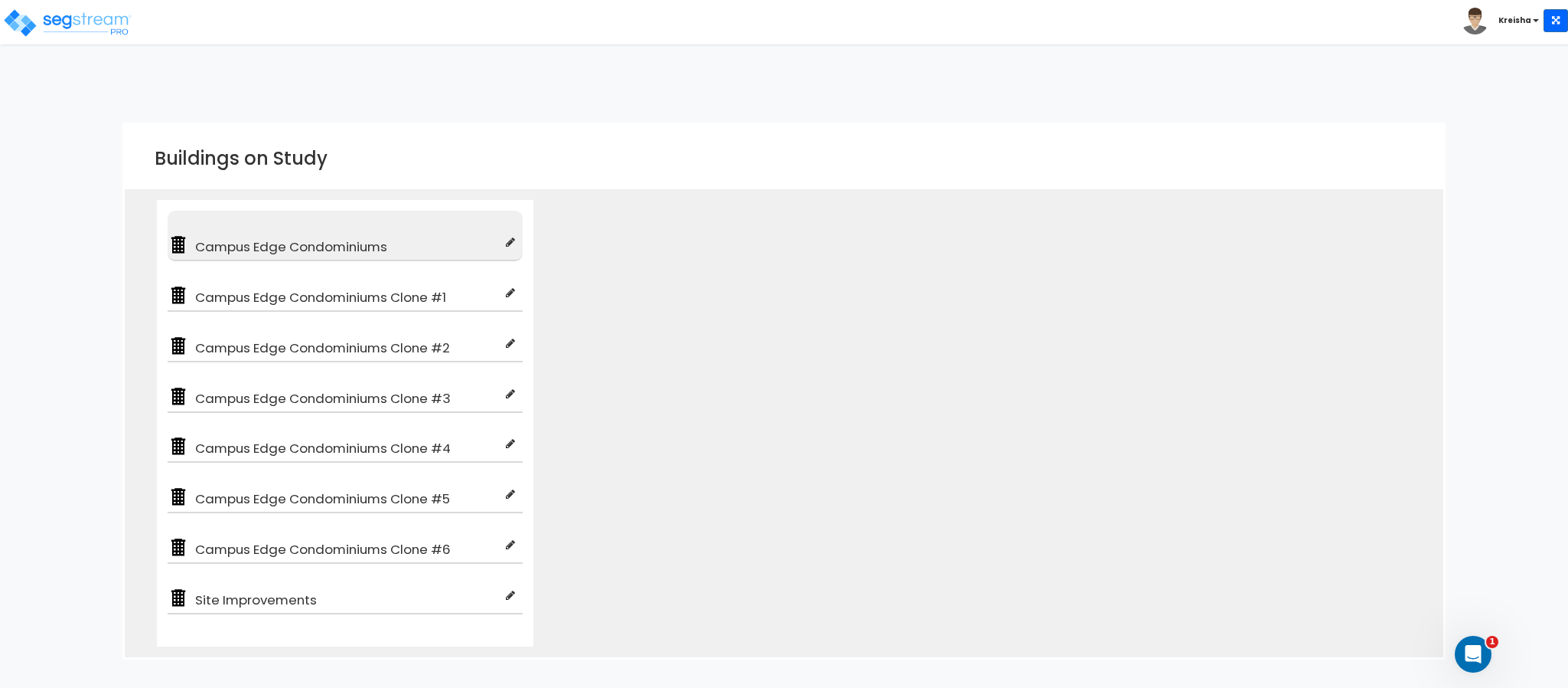
click at [231, 244] on span "Campus Edge Condominiums" at bounding box center [348, 246] width 317 height 19
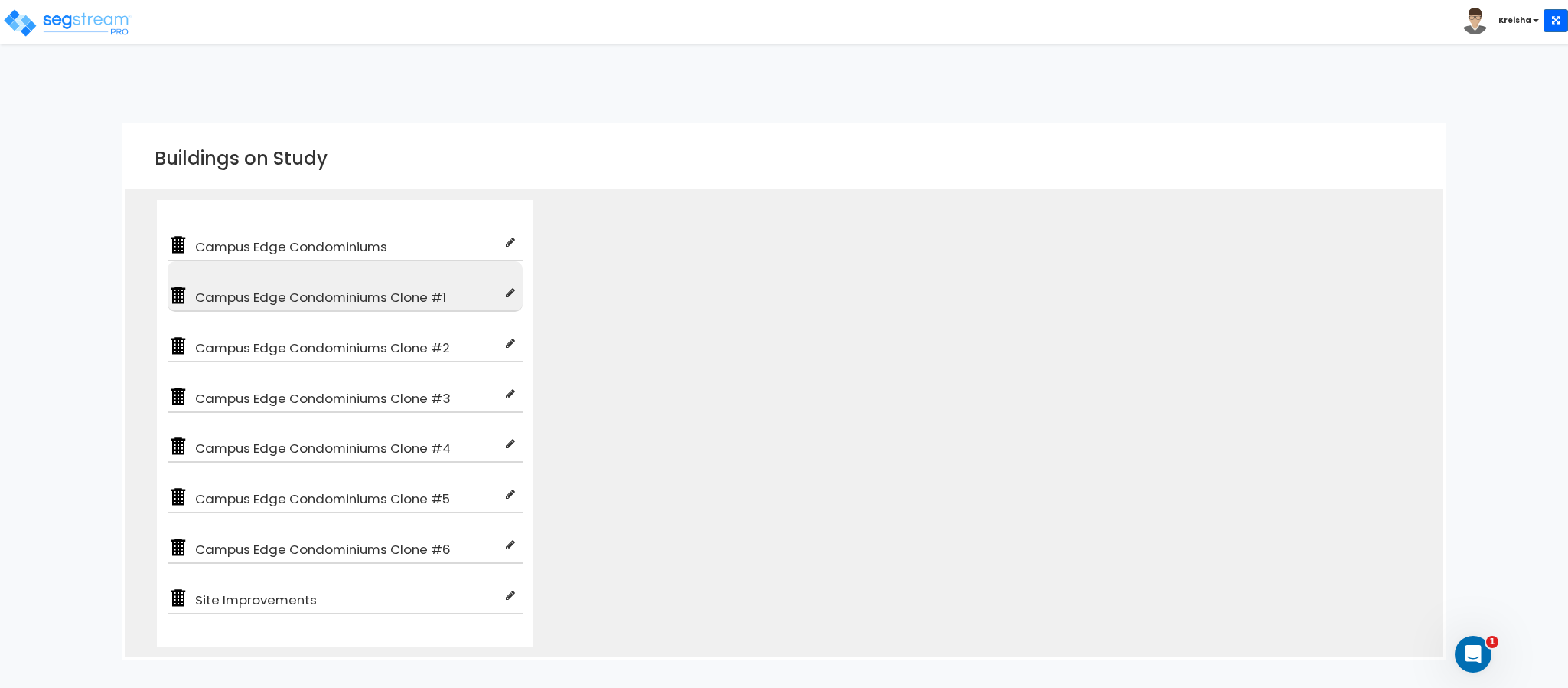
click at [244, 277] on div "Campus Edge Condominiums Clone #1" at bounding box center [345, 287] width 355 height 50
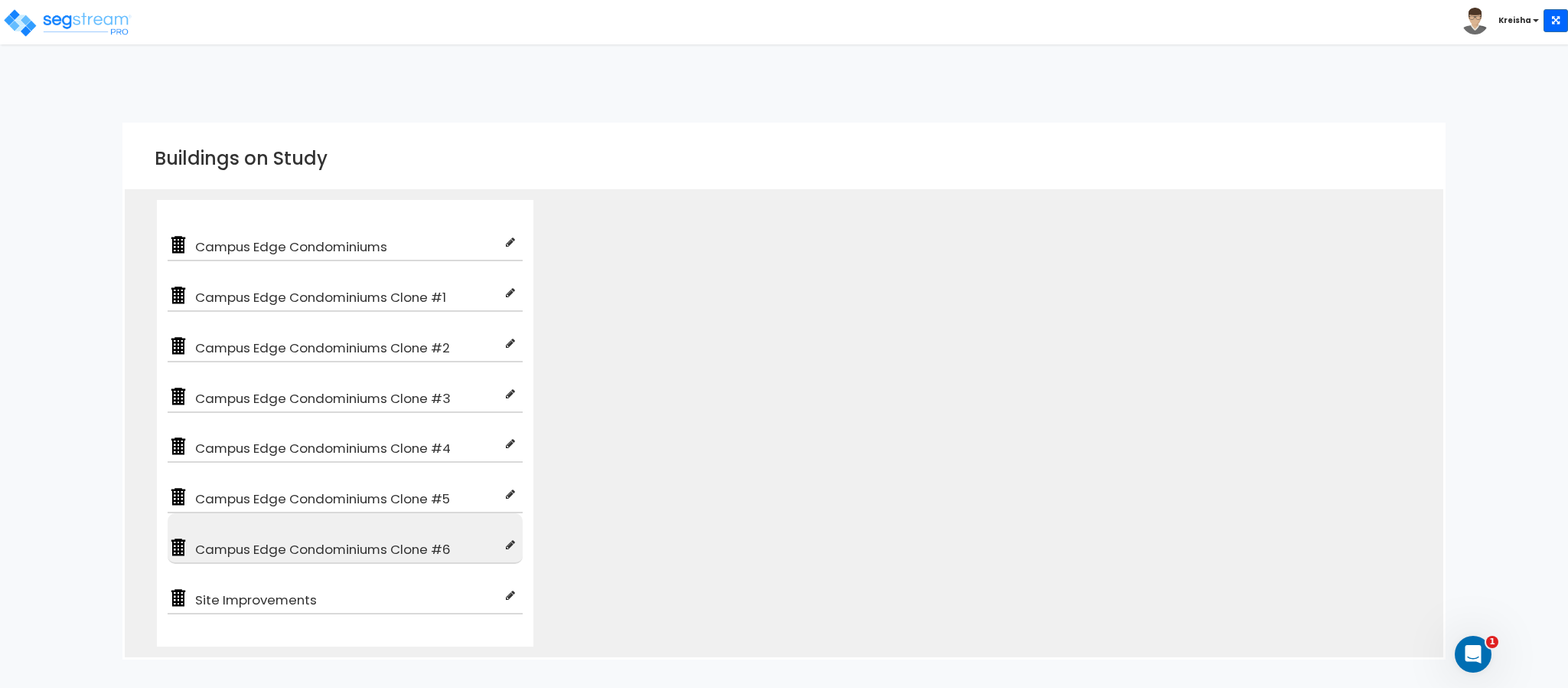
click at [246, 540] on span "Campus Edge Condominiums Clone #6" at bounding box center [348, 549] width 317 height 19
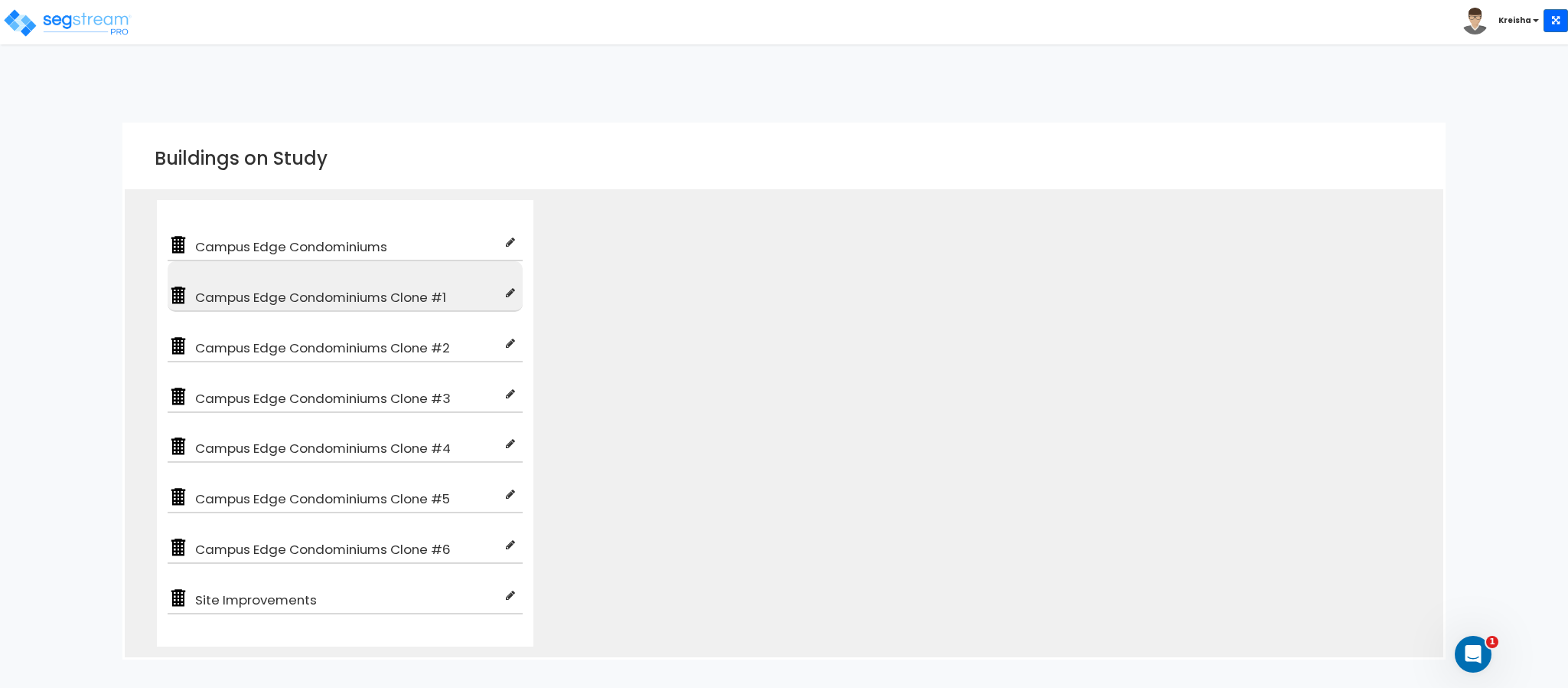
click at [280, 261] on div "Campus Edge Condominiums Clone #1" at bounding box center [345, 287] width 355 height 50
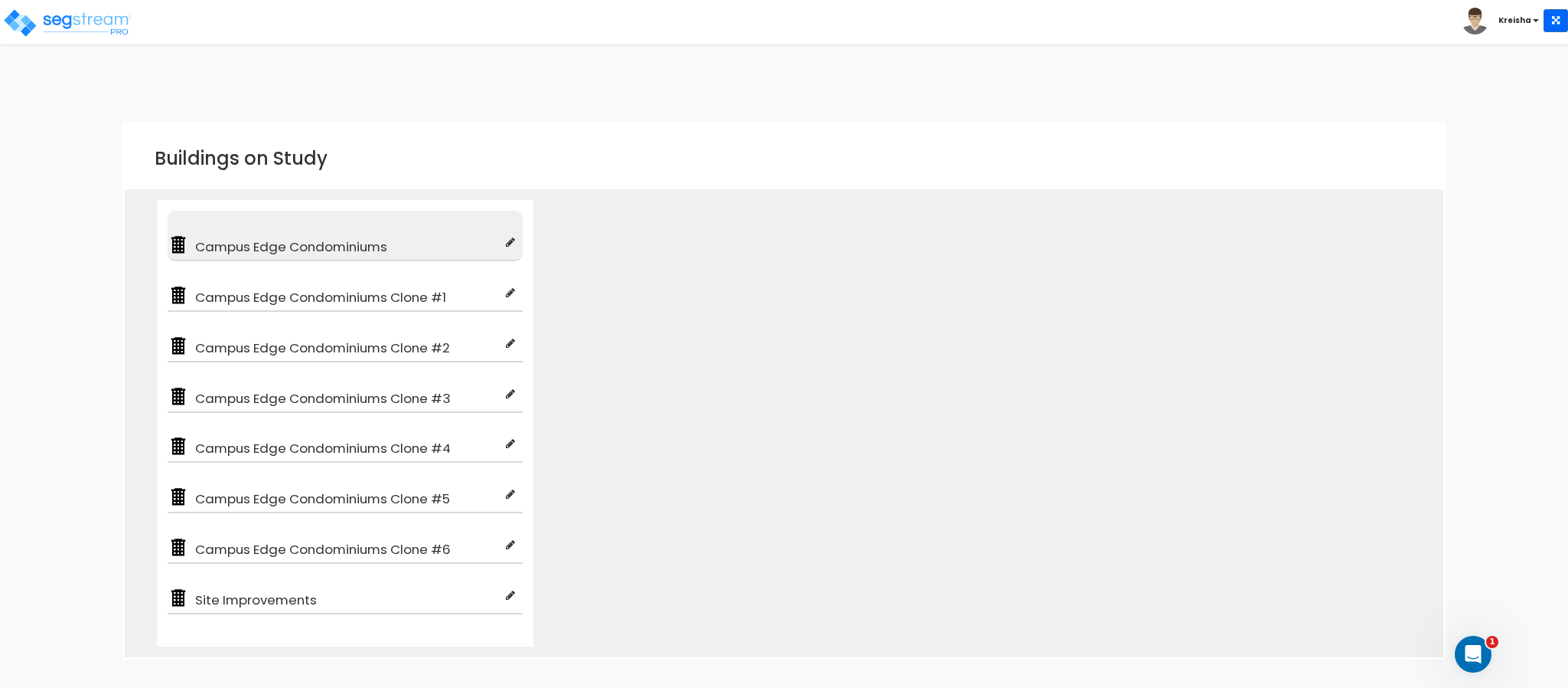
click at [288, 240] on span "Campus Edge Condominiums" at bounding box center [348, 246] width 317 height 19
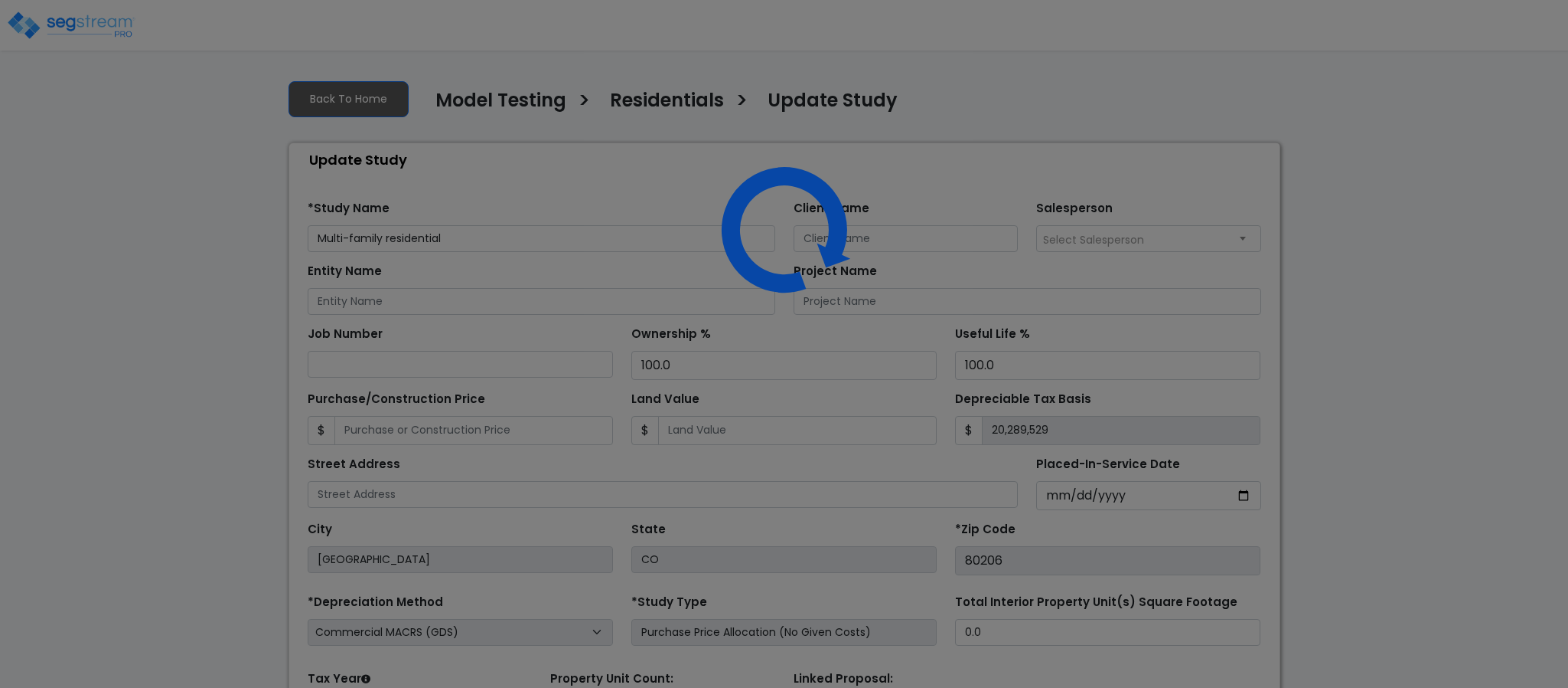
select select "2020"
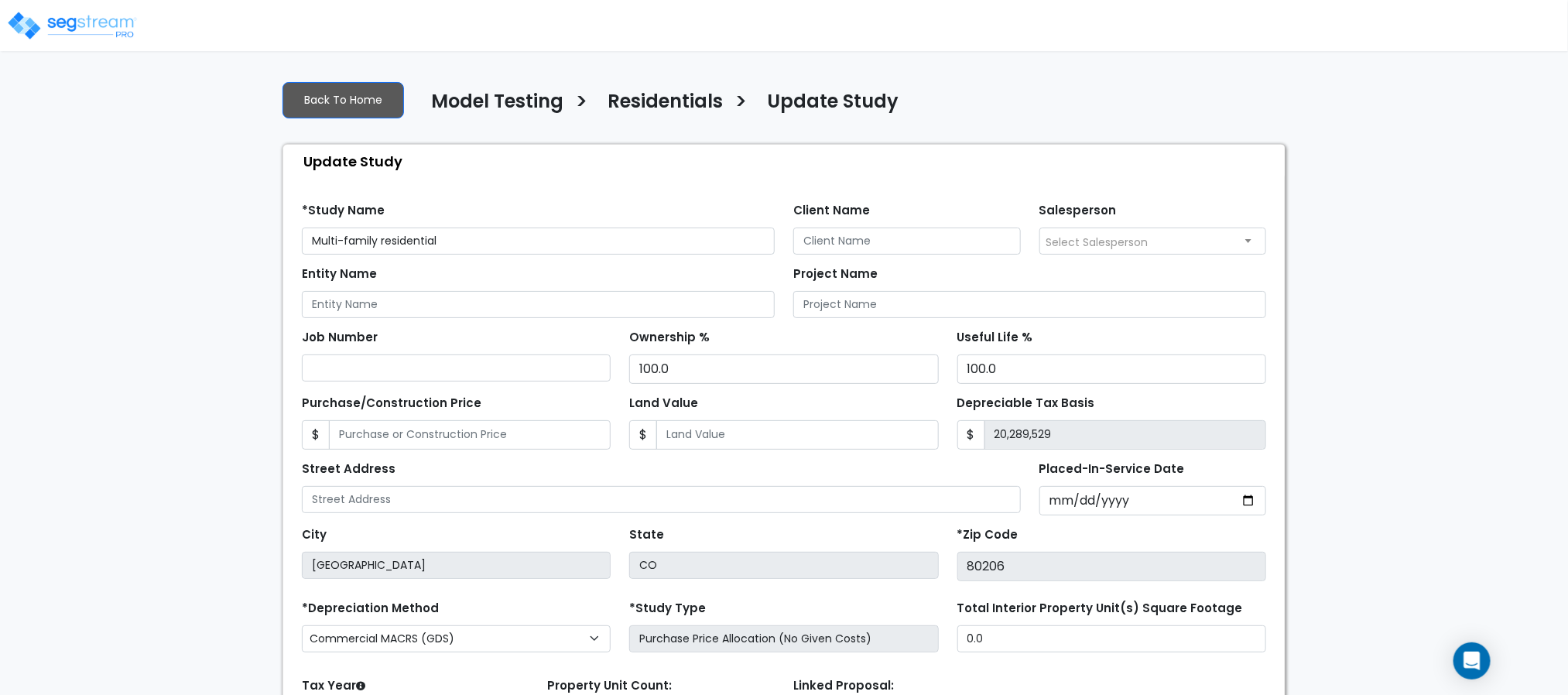
click at [620, 153] on div "Update Study" at bounding box center [788, 161] width 994 height 34
click at [1322, 237] on div "We are Building your Study. So please grab a coffee and let us do the heavy lif…" at bounding box center [784, 463] width 1568 height 790
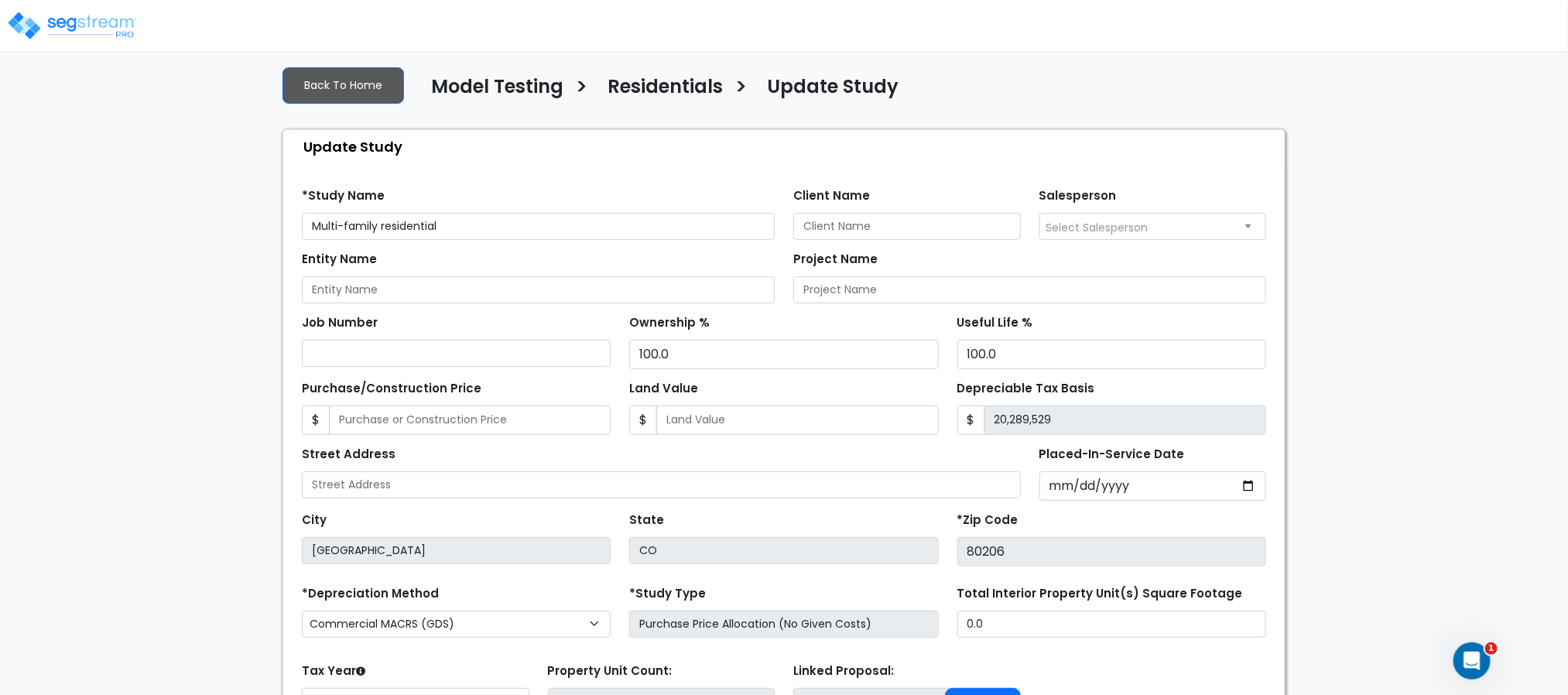
scroll to position [92, 0]
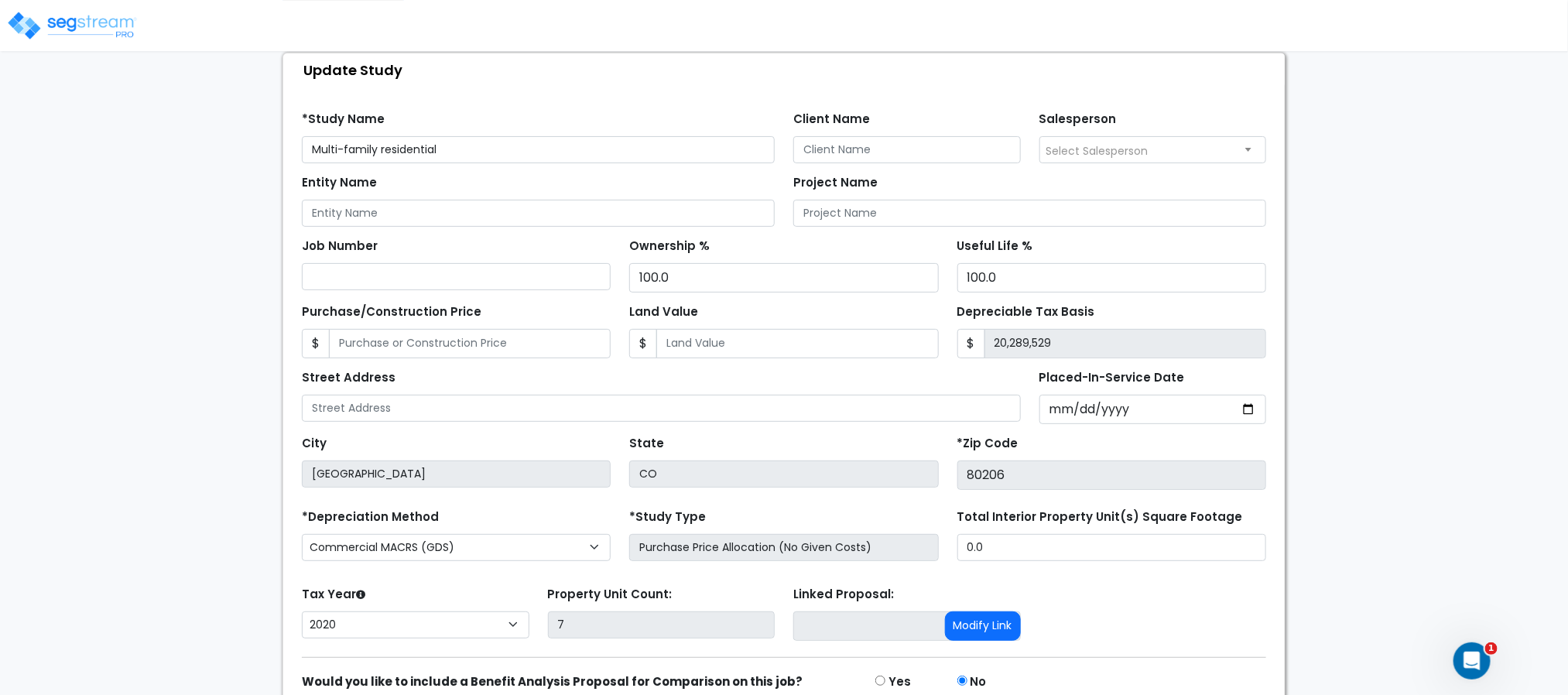
click at [1330, 170] on div "We are Building your Study. So please grab a coffee and let us do the heavy lif…" at bounding box center [784, 372] width 1568 height 790
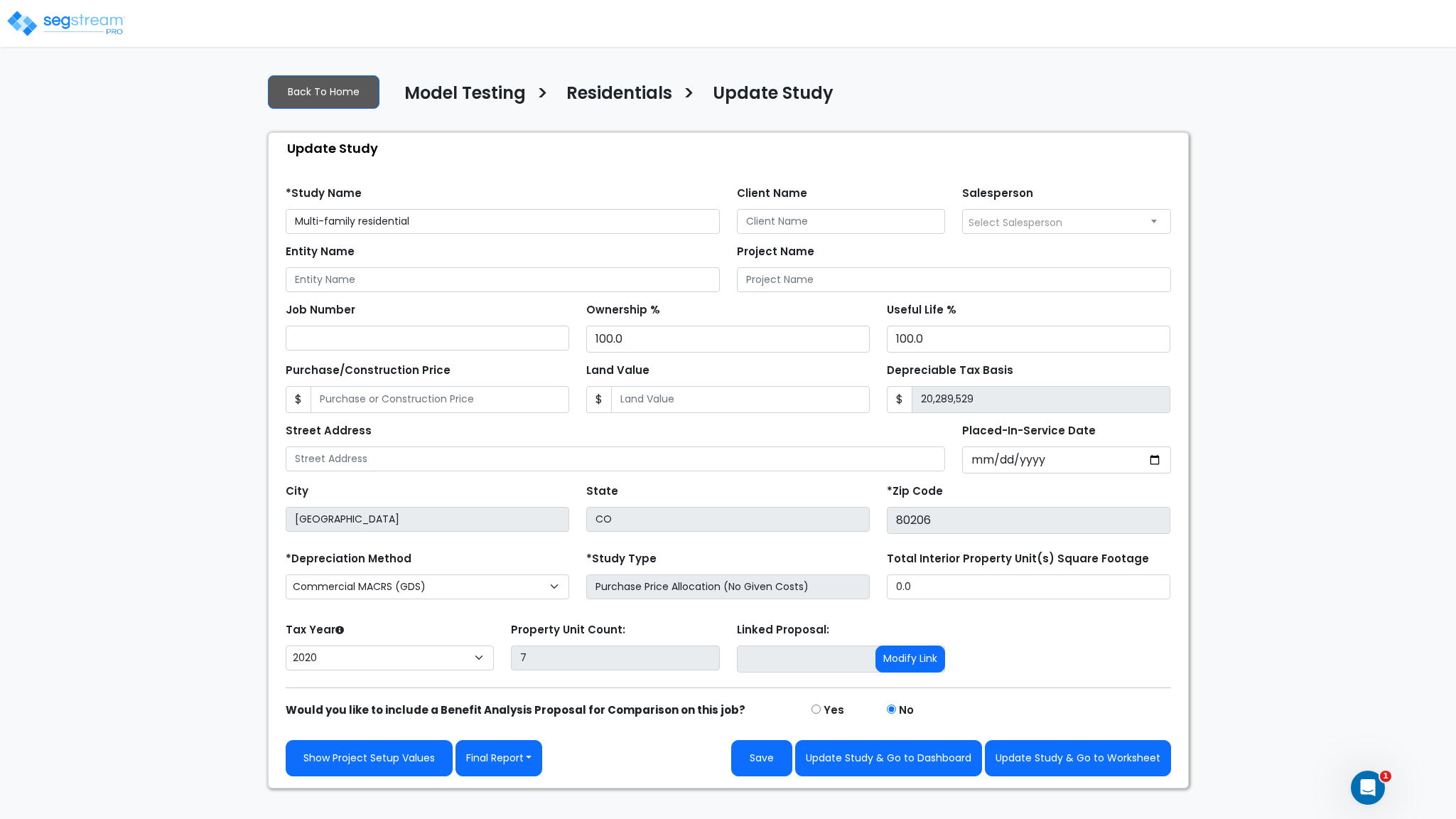
click at [1222, 286] on div "We are Building your Study. So please grab a coffee and let us do the heavy lif…" at bounding box center [728, 425] width 1456 height 726
click at [1225, 278] on div "We are Building your Study. So please grab a coffee and let us do the heavy lif…" at bounding box center [728, 425] width 1456 height 726
